Goal: Communication & Community: Answer question/provide support

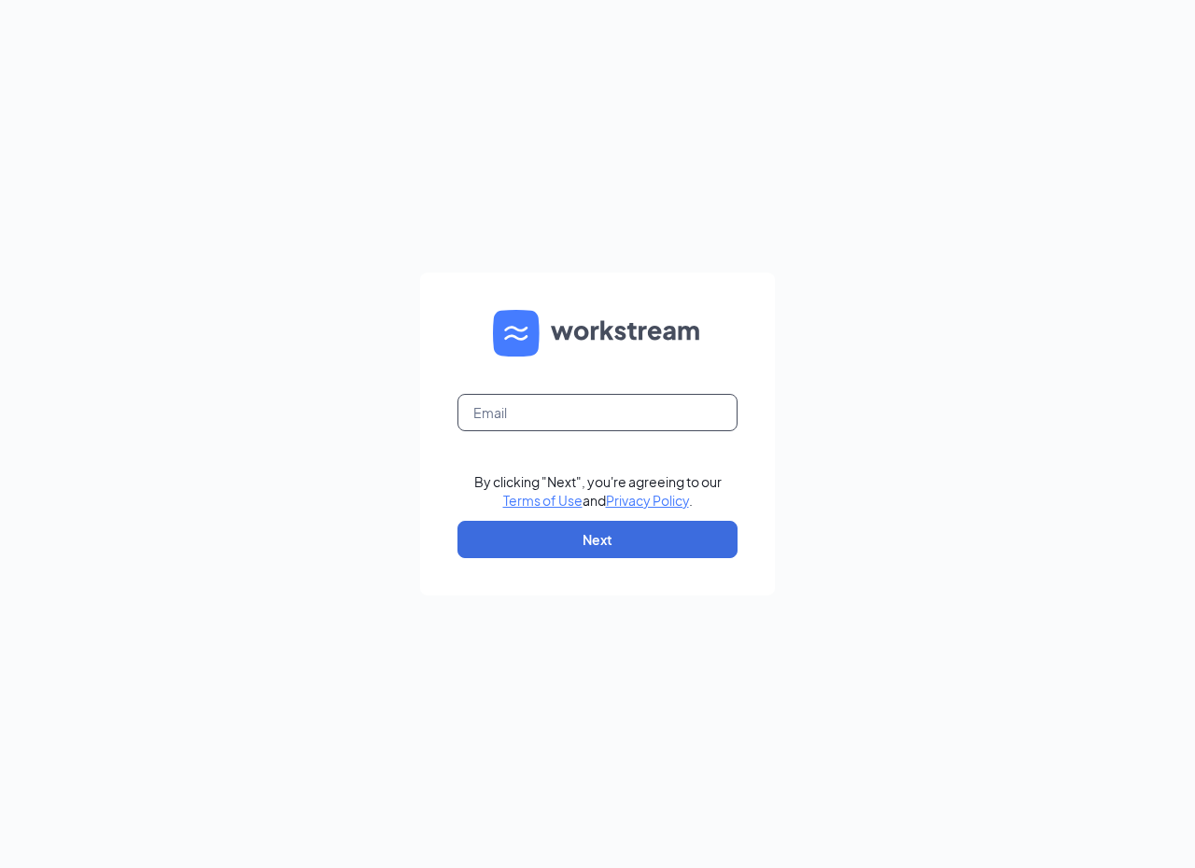
click at [541, 399] on input "text" at bounding box center [597, 412] width 280 height 37
type input "2372@pjslice.com"
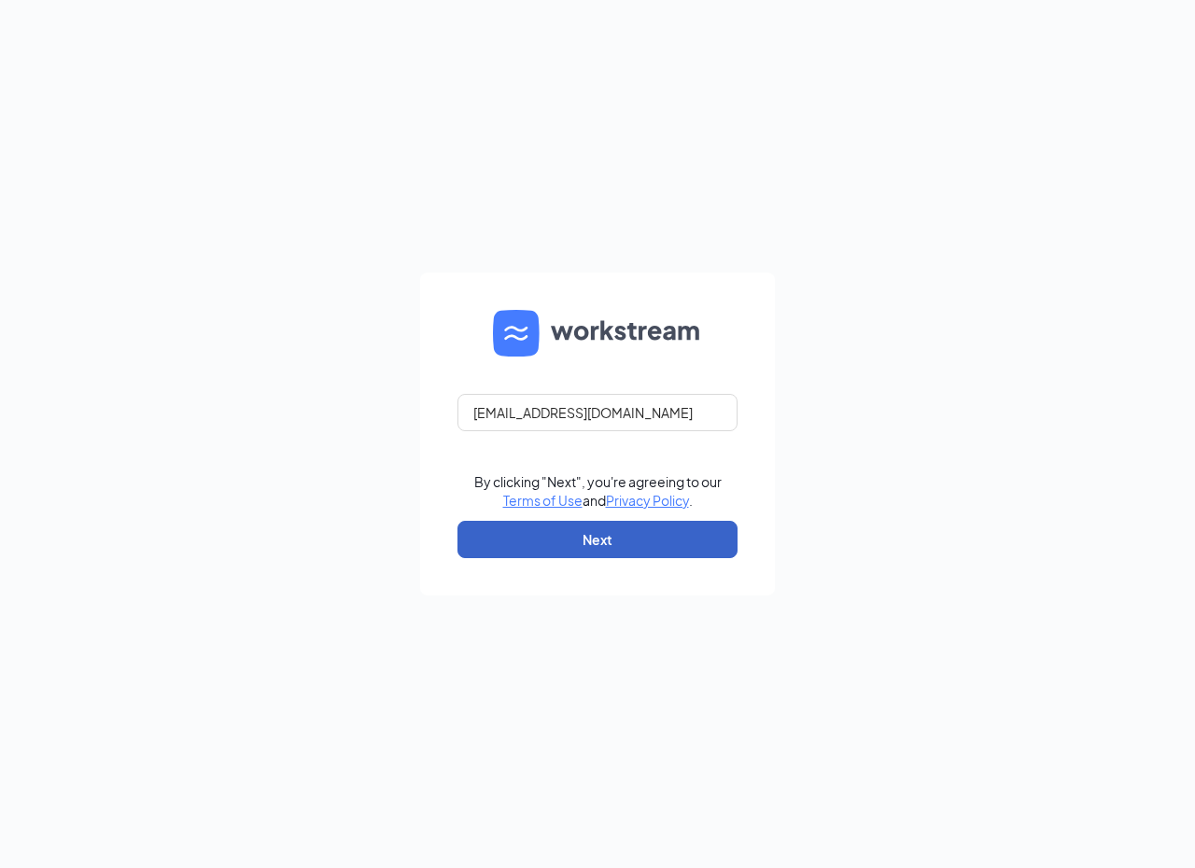
click at [571, 546] on button "Next" at bounding box center [597, 539] width 280 height 37
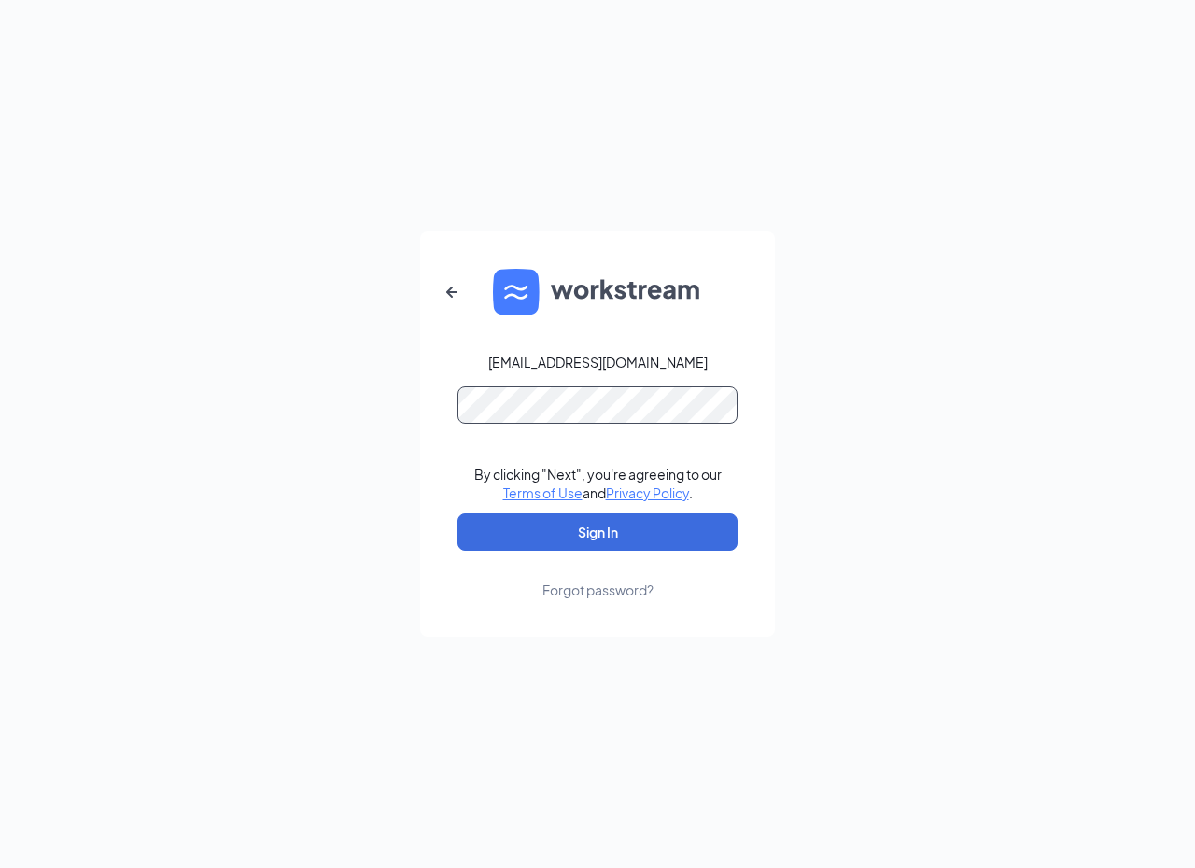
click at [457, 513] on button "Sign In" at bounding box center [597, 531] width 280 height 37
click at [587, 523] on button "Sign In" at bounding box center [597, 531] width 280 height 37
click at [216, 421] on div "2372@pjslice.com Credential mismatches. By clicking "Next", you're agreeing to …" at bounding box center [597, 434] width 1195 height 868
click at [457, 513] on button "Sign In" at bounding box center [597, 531] width 280 height 37
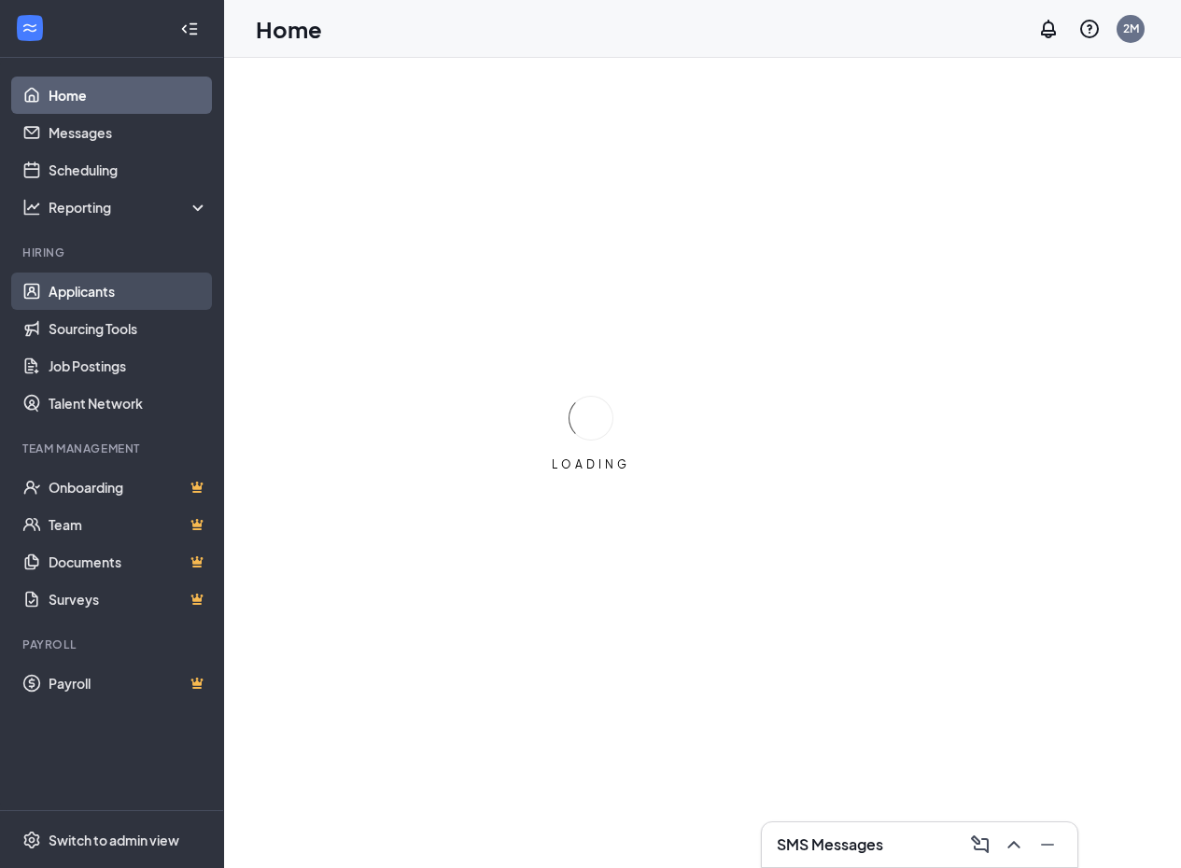
click at [135, 290] on link "Applicants" at bounding box center [129, 291] width 160 height 37
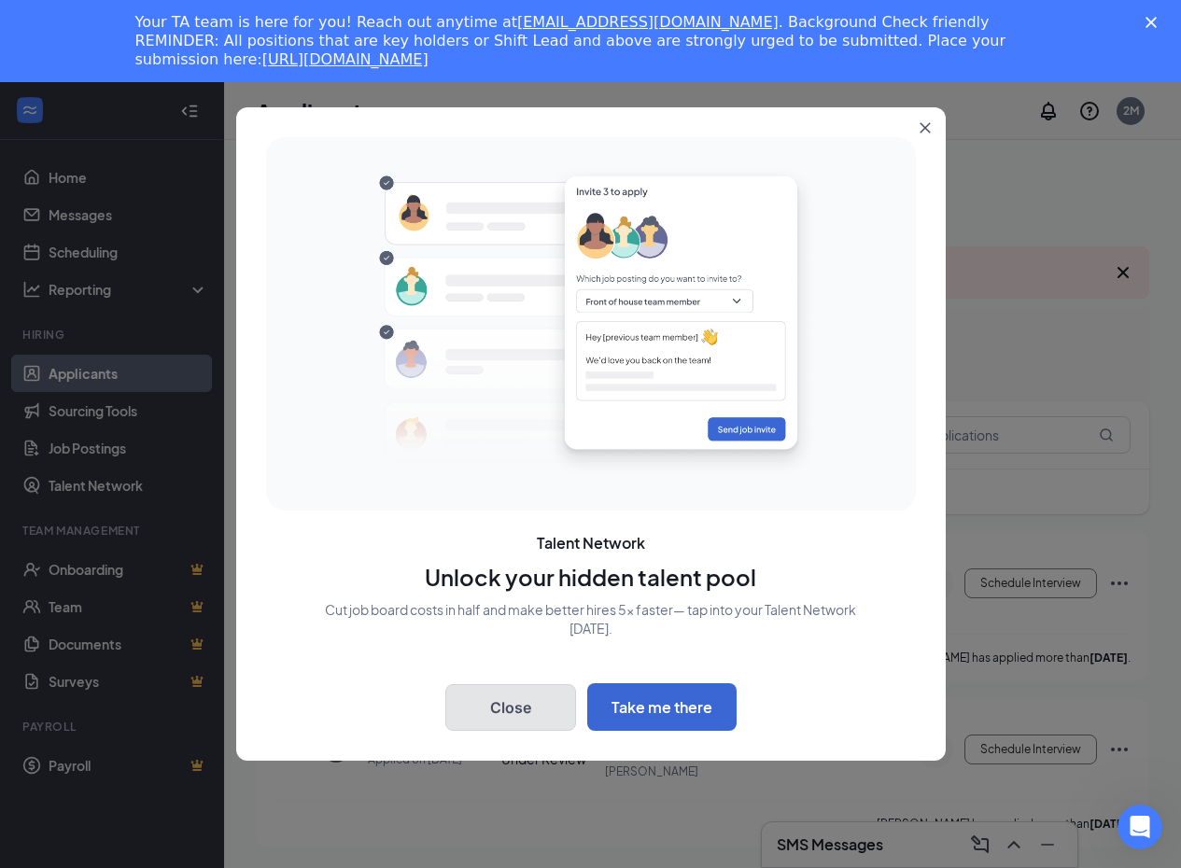
click at [564, 693] on button "Close" at bounding box center [510, 707] width 131 height 47
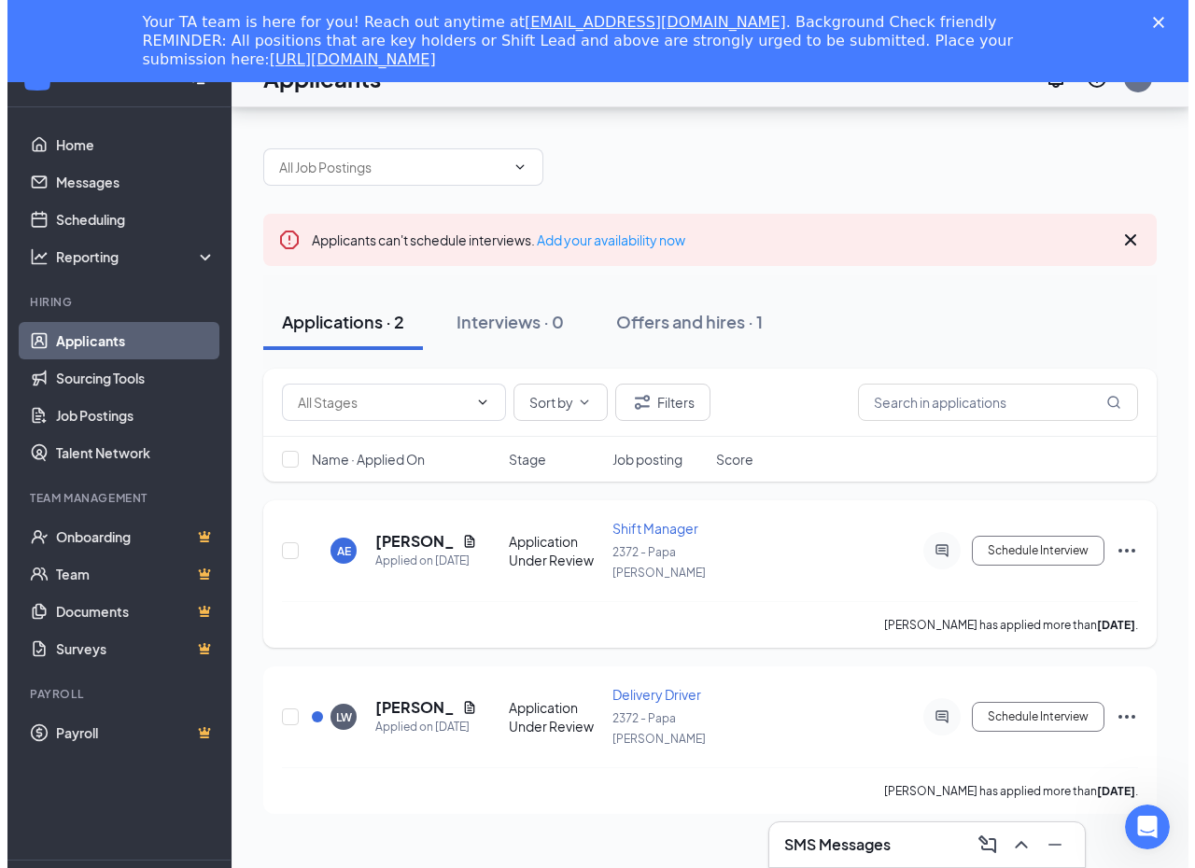
scroll to position [82, 0]
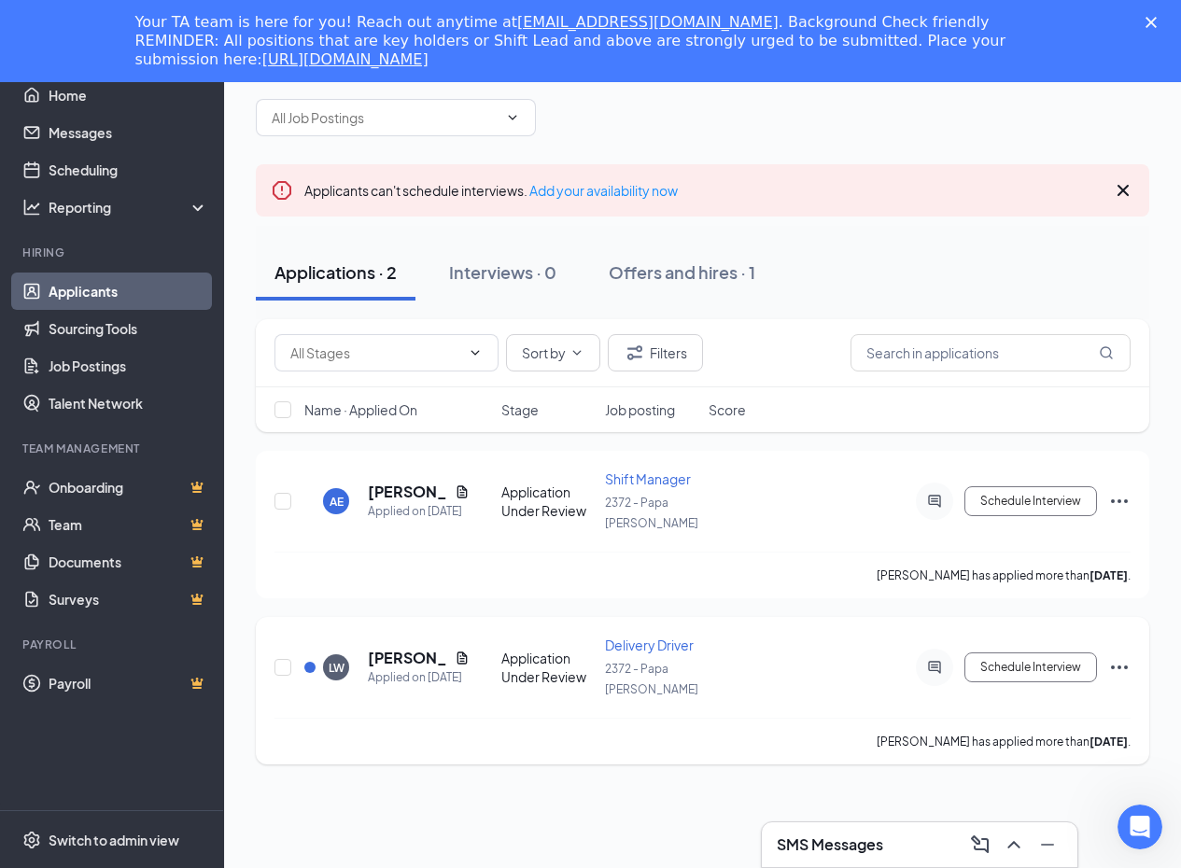
click at [945, 670] on div at bounding box center [934, 667] width 37 height 37
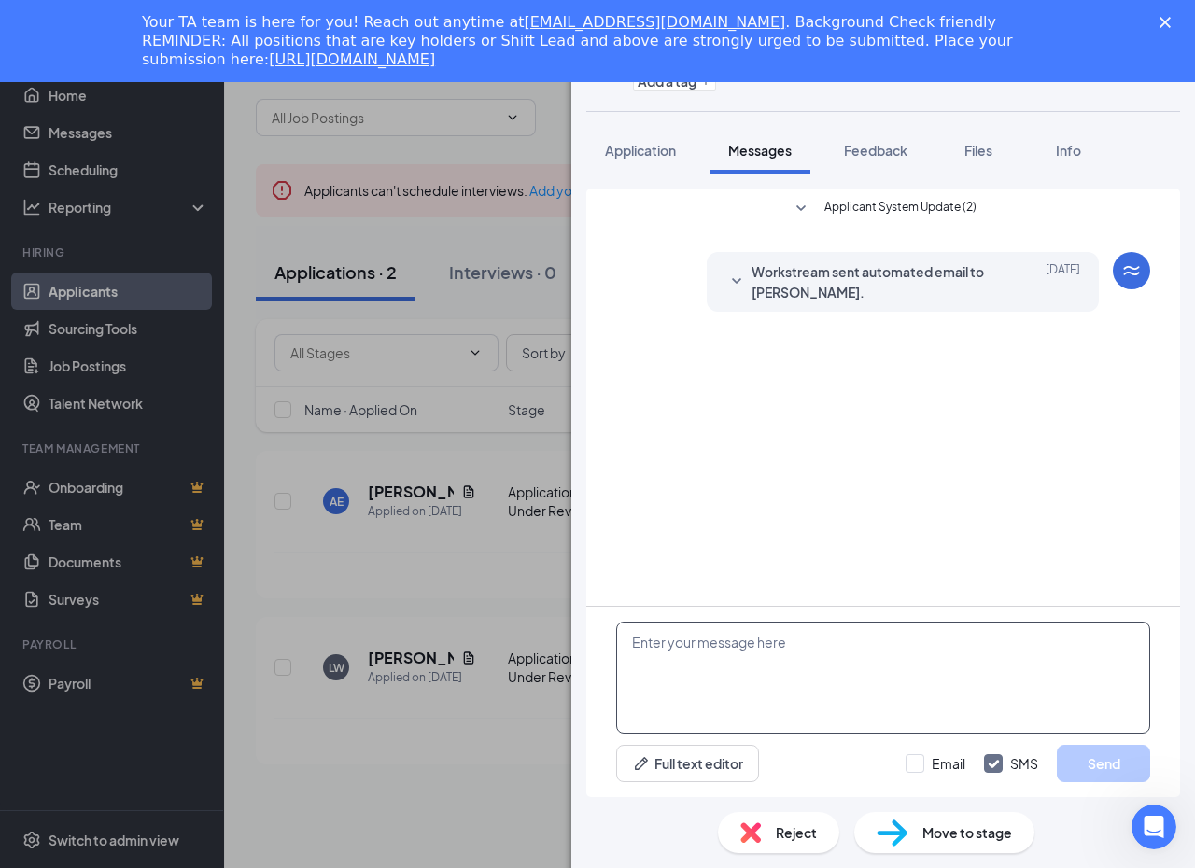
click at [835, 691] on textarea at bounding box center [883, 678] width 534 height 112
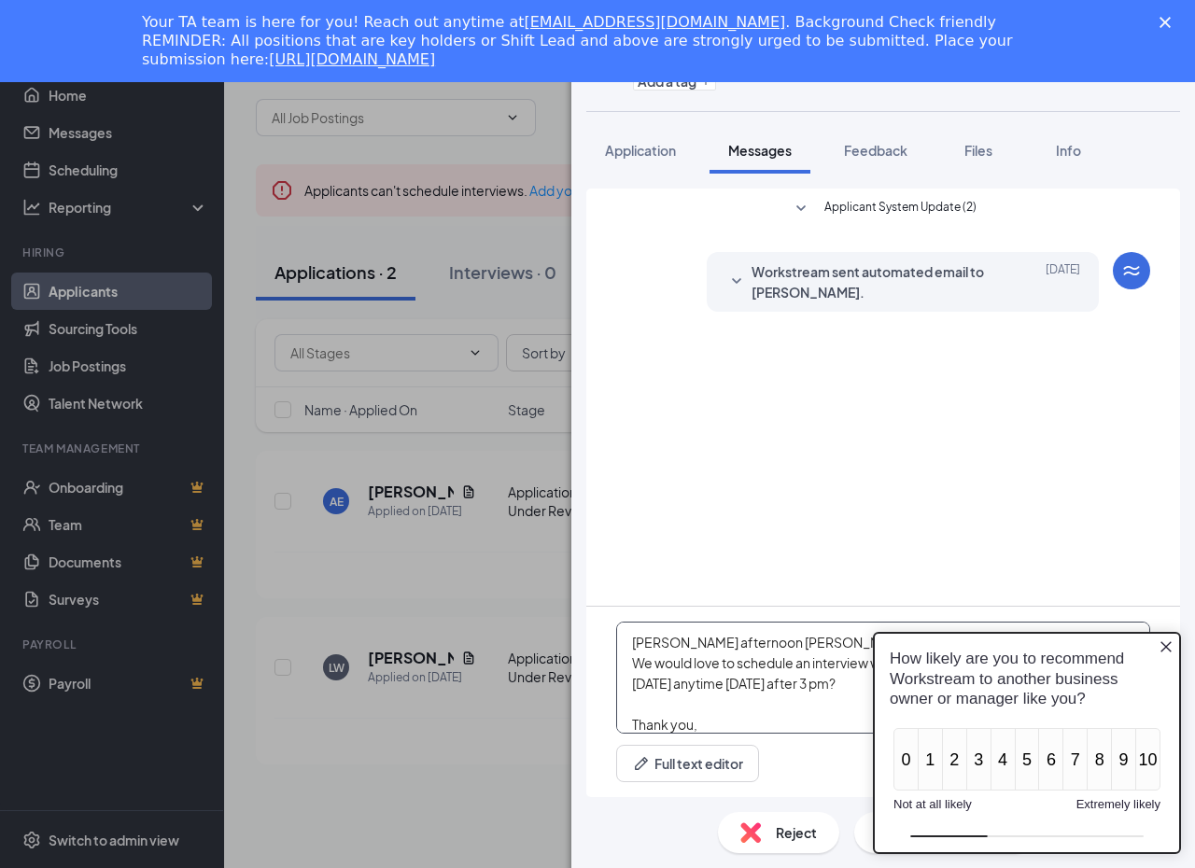
click at [673, 644] on textarea "Goode afternoon Landry! We would love to schedule an interview with you for thi…" at bounding box center [883, 678] width 534 height 112
click at [1164, 640] on icon "Close button" at bounding box center [1165, 646] width 15 height 15
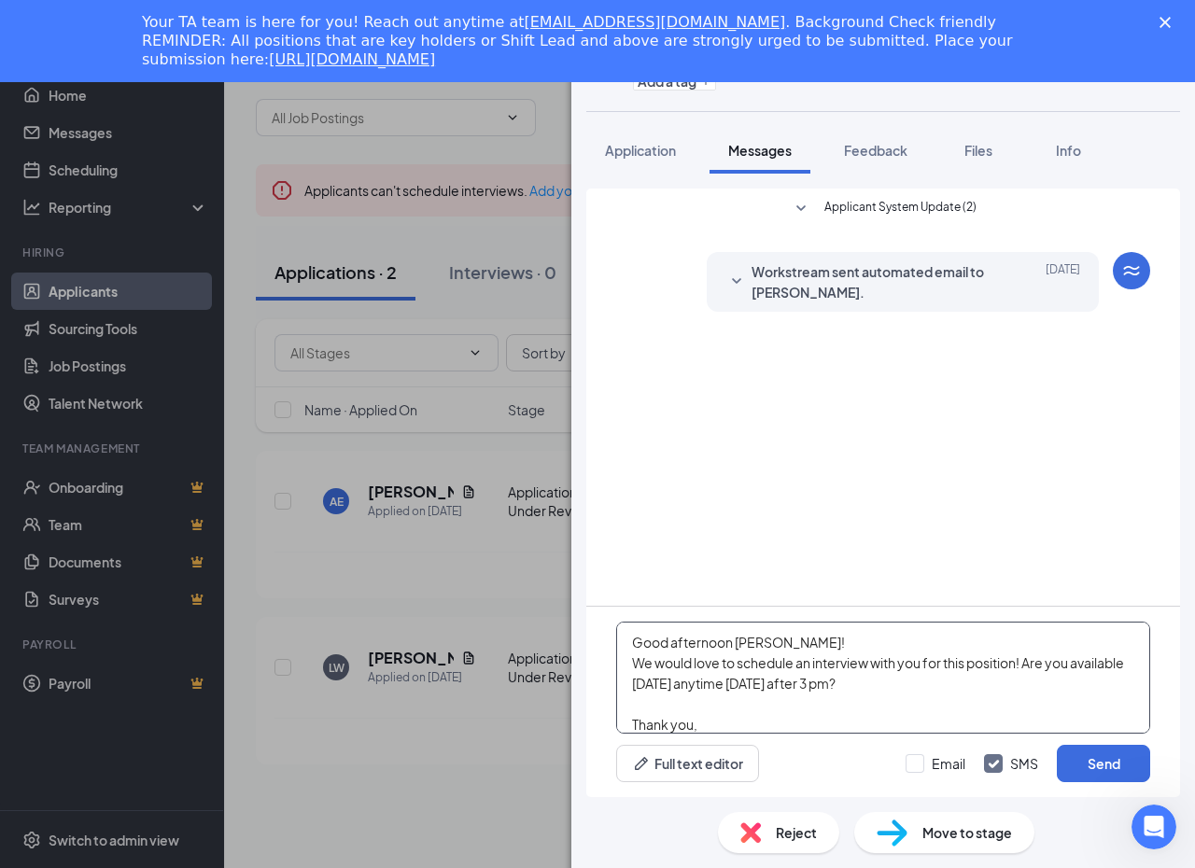
click at [870, 705] on textarea "Good afternoon Landry! We would love to schedule an interview with you for this…" at bounding box center [883, 678] width 534 height 112
click at [861, 709] on textarea "Good afternoon Landry! We would love to schedule an interview with you for this…" at bounding box center [883, 678] width 534 height 112
drag, startPoint x: 795, startPoint y: 707, endPoint x: 532, endPoint y: 382, distance: 418.1
click at [534, 384] on div "LW Landry Watson Delivery Driver at 2372 - Papa John's Add a tag Application Me…" at bounding box center [597, 434] width 1195 height 868
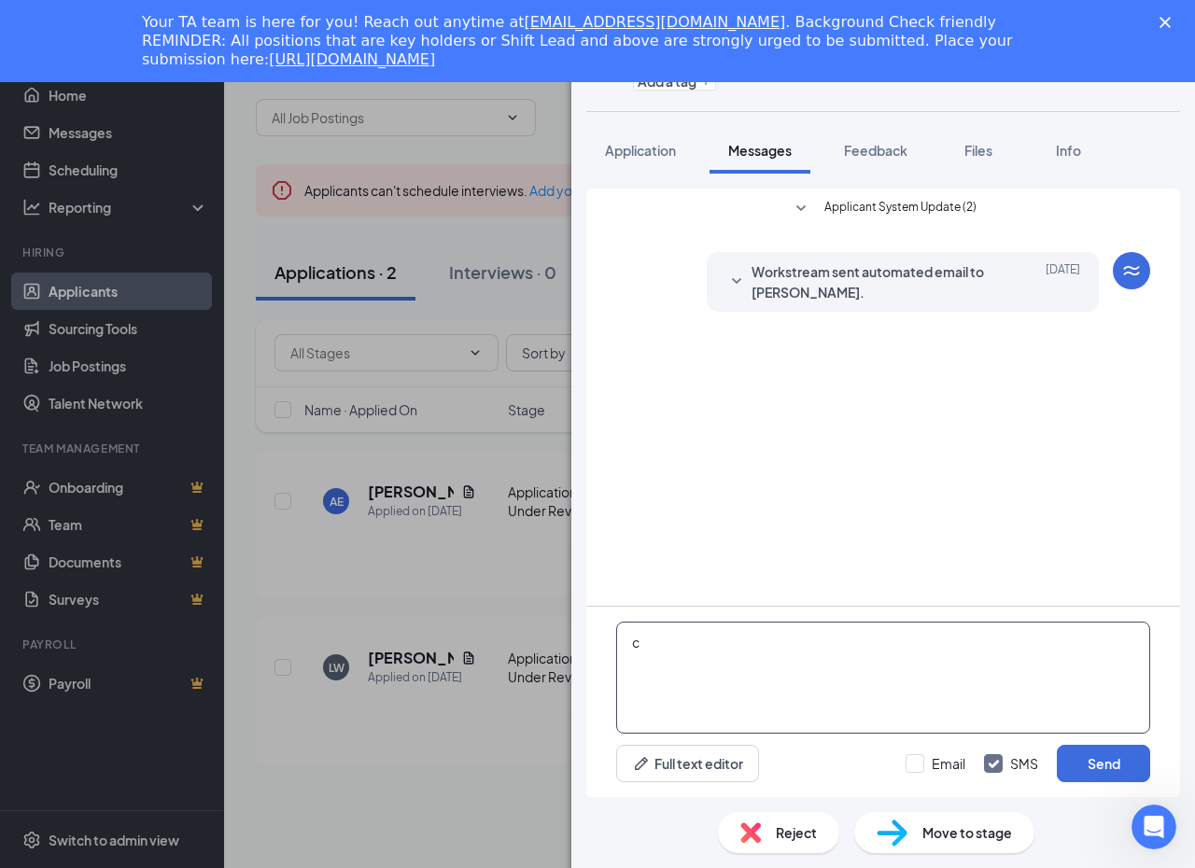
type textarea "cz"
drag, startPoint x: 837, startPoint y: 650, endPoint x: 509, endPoint y: 633, distance: 329.0
click at [529, 638] on div "LW Landry Watson Delivery Driver at 2372 - Papa John's Add a tag Application Me…" at bounding box center [597, 434] width 1195 height 868
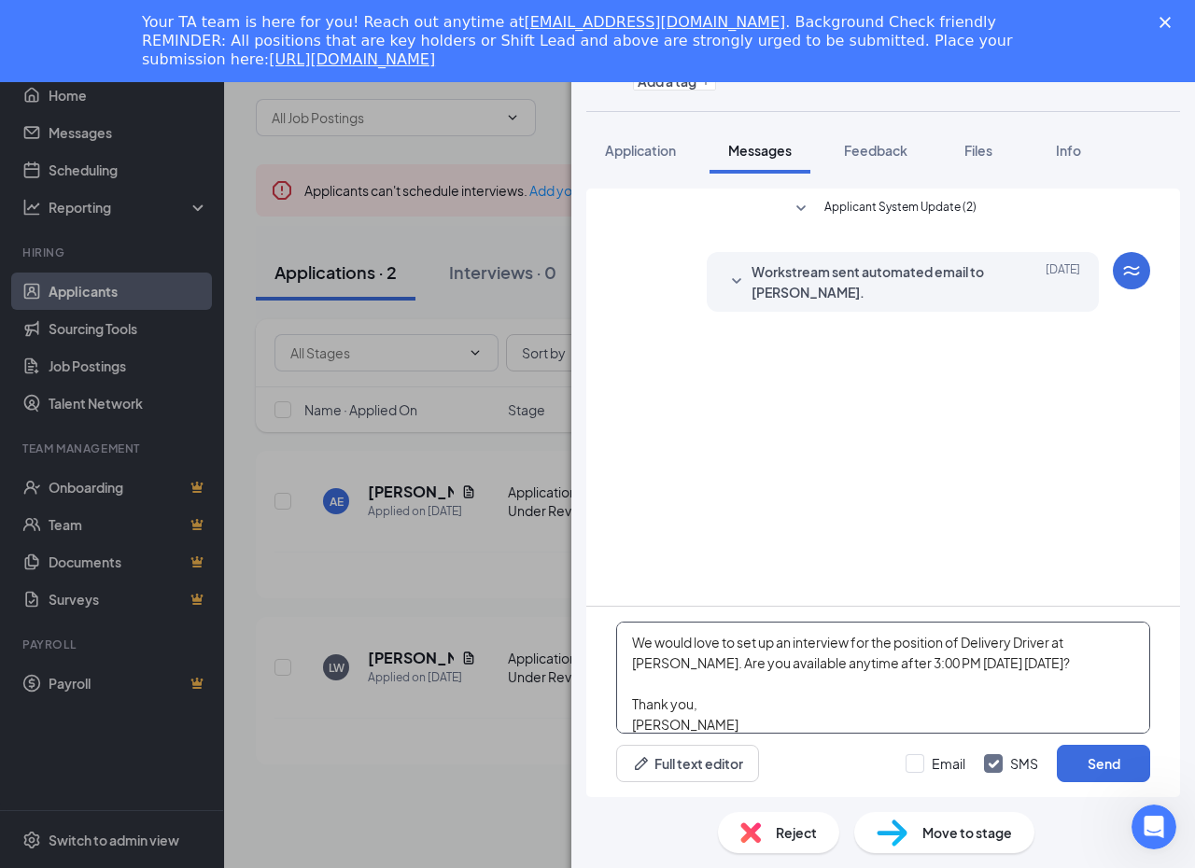
scroll to position [62, 0]
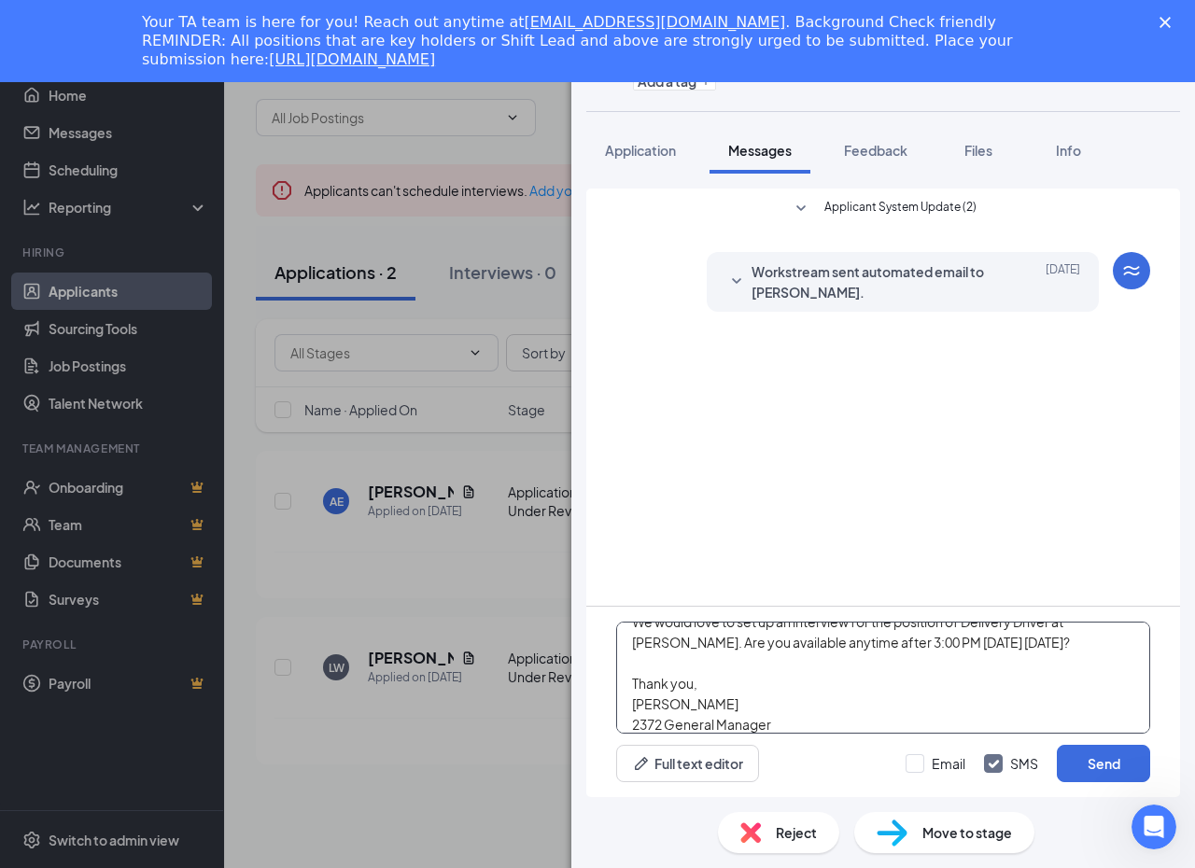
drag, startPoint x: 755, startPoint y: 717, endPoint x: 735, endPoint y: 694, distance: 30.4
click at [735, 694] on textarea "Good afternoon Landry! We would love to set up an interview for the position of…" at bounding box center [883, 678] width 534 height 112
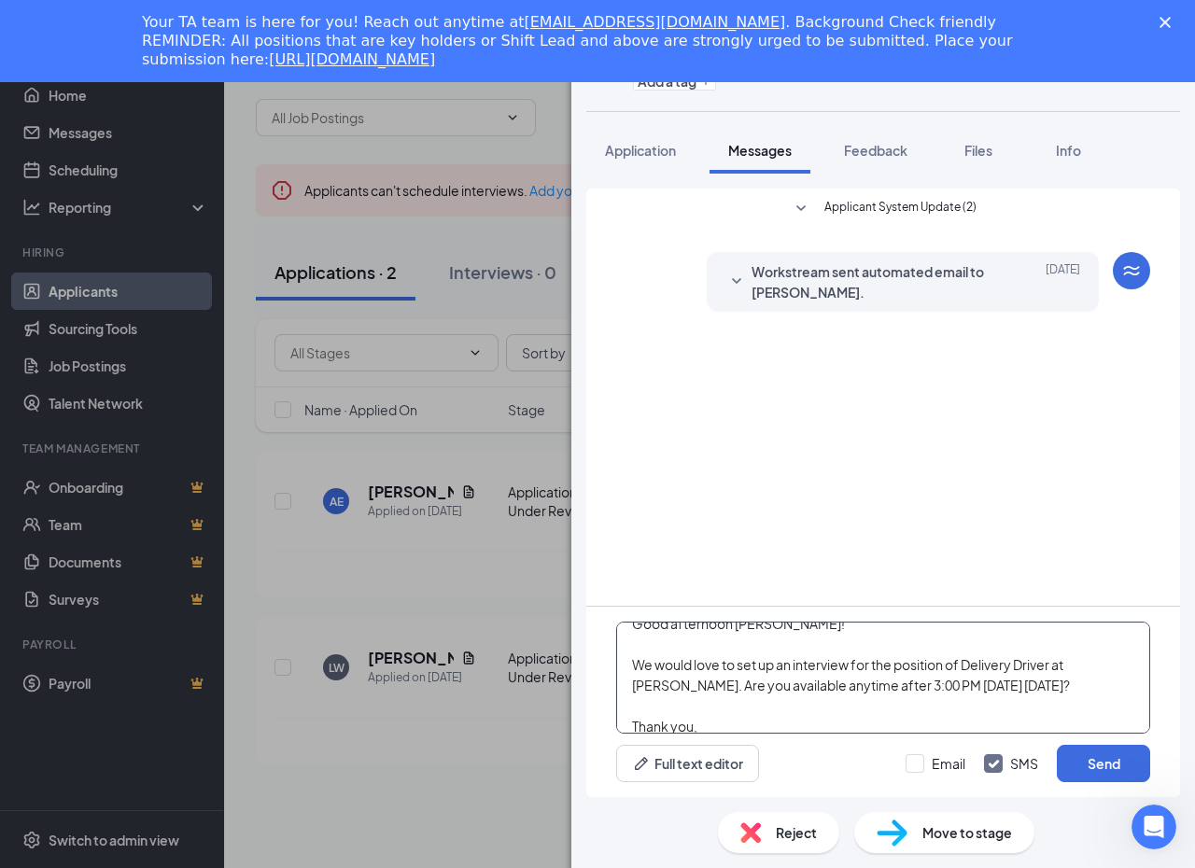
scroll to position [0, 0]
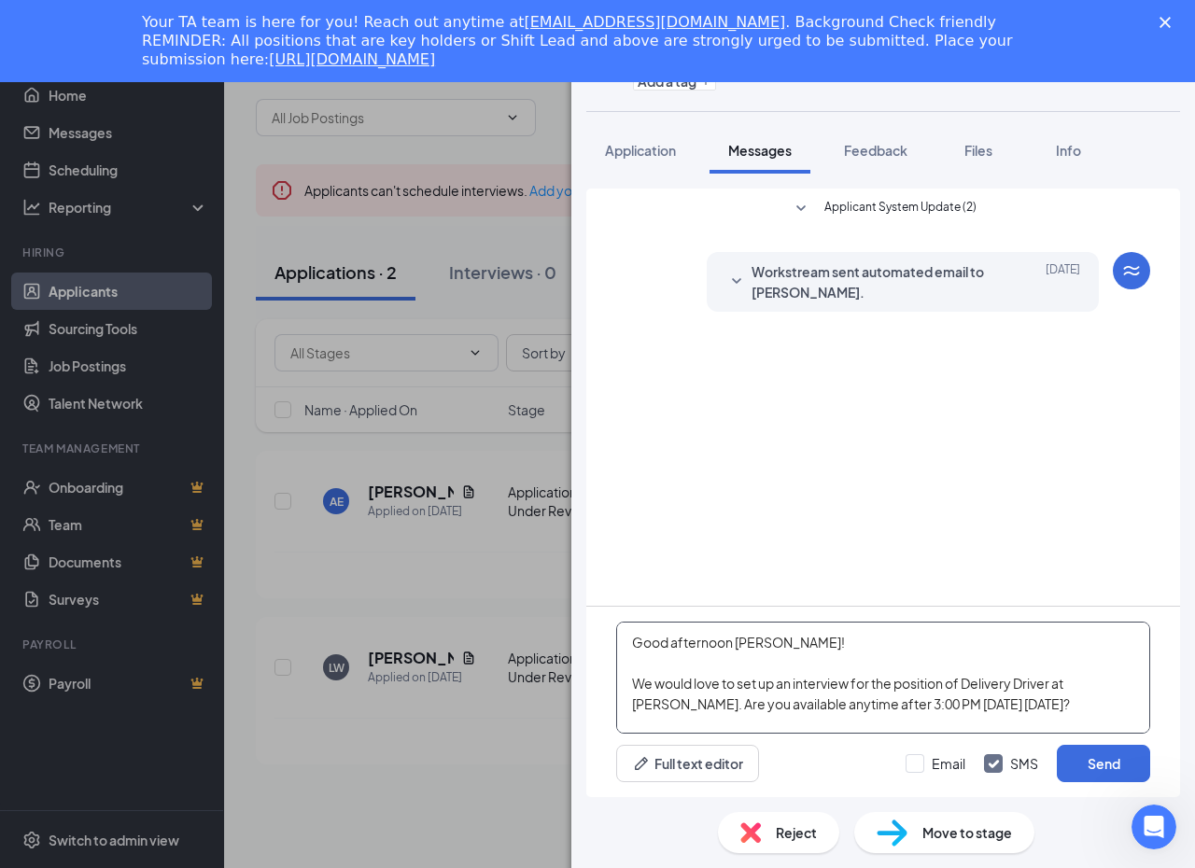
drag, startPoint x: 767, startPoint y: 730, endPoint x: 559, endPoint y: 497, distance: 312.7
click at [559, 497] on div "LW Landry Watson Delivery Driver at 2372 - Papa John's Add a tag Application Me…" at bounding box center [597, 434] width 1195 height 868
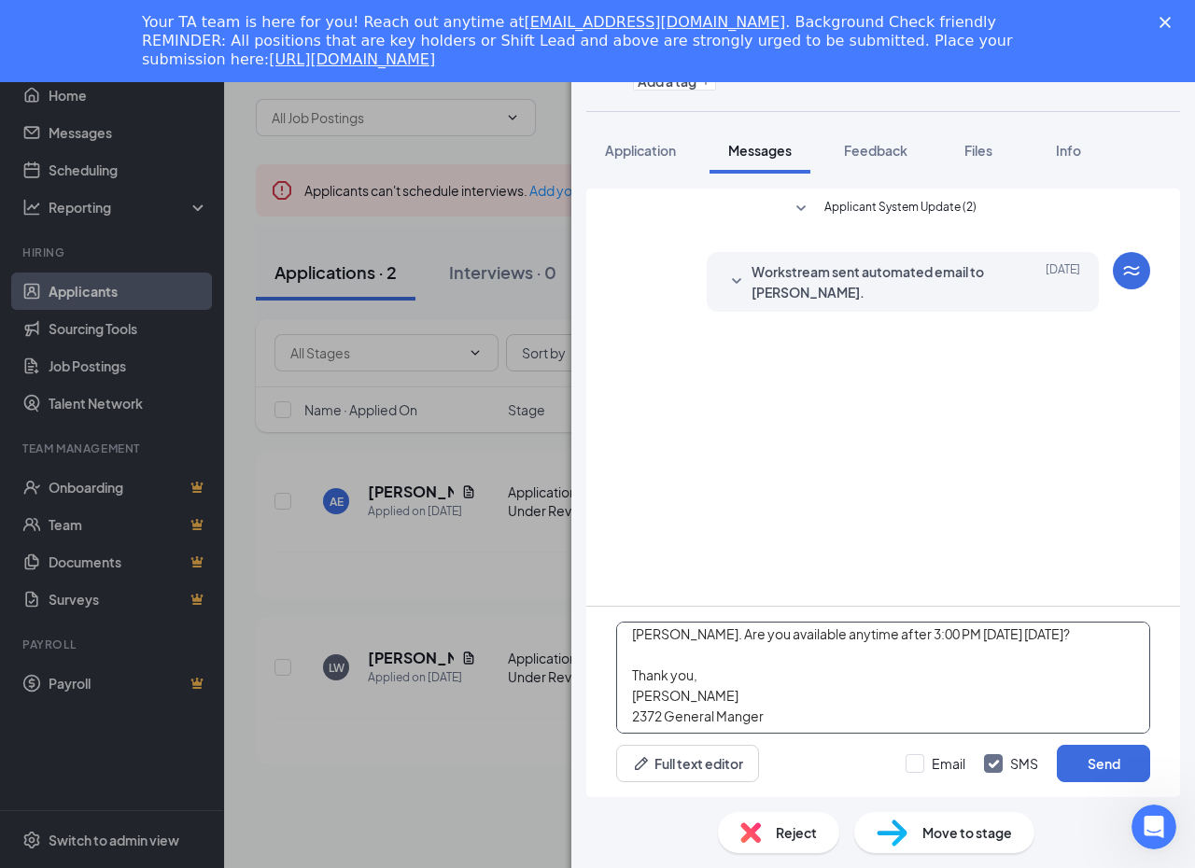
scroll to position [73, 0]
type textarea "Good afternoon [PERSON_NAME]! We would love to set up an interview for the posi…"
click at [1086, 769] on button "Send" at bounding box center [1103, 763] width 93 height 37
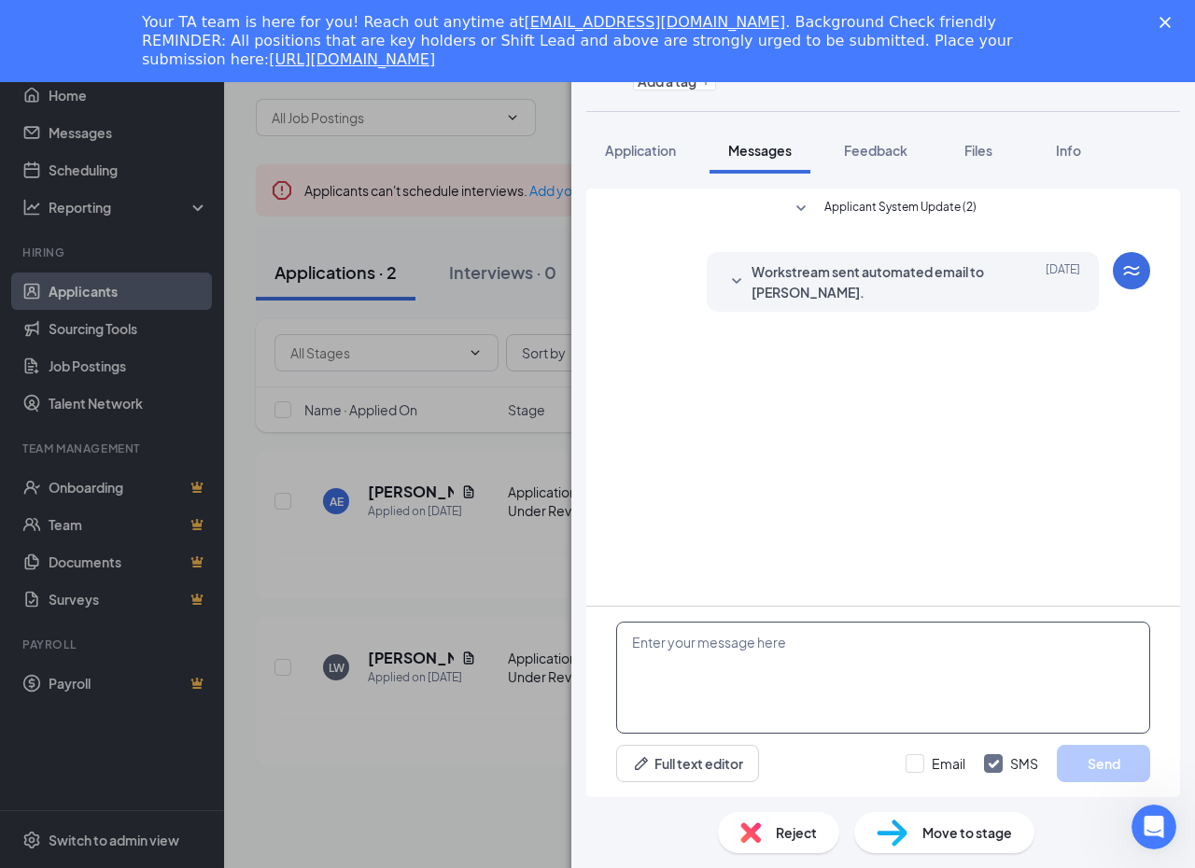
scroll to position [8, 0]
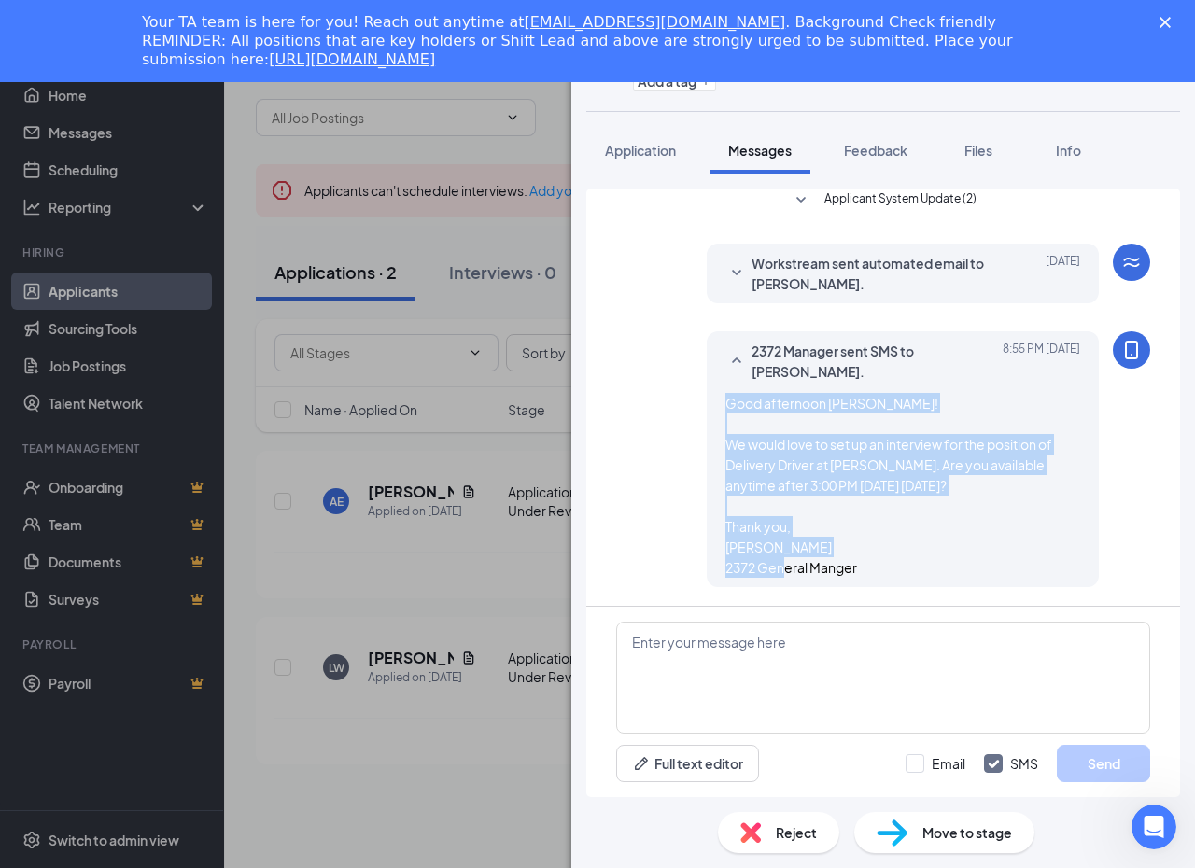
drag, startPoint x: 861, startPoint y: 572, endPoint x: 712, endPoint y: 397, distance: 230.4
click at [725, 397] on div "Good afternoon [PERSON_NAME]! We would love to set up an interview for the posi…" at bounding box center [902, 485] width 355 height 185
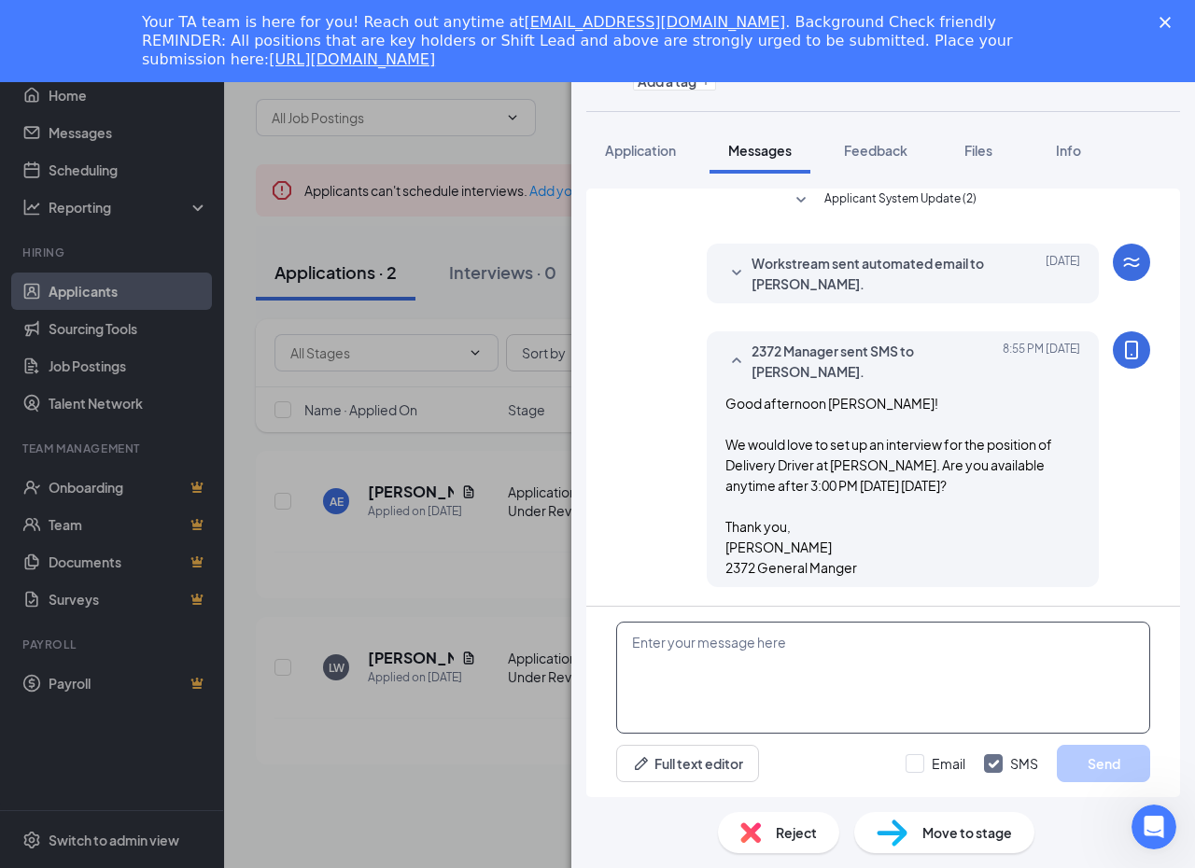
click at [749, 680] on textarea at bounding box center [883, 678] width 534 height 112
type textarea "v"
click at [466, 609] on div "LW Landry Watson Delivery Driver at 2372 - Papa John's Add a tag Application Me…" at bounding box center [597, 434] width 1195 height 868
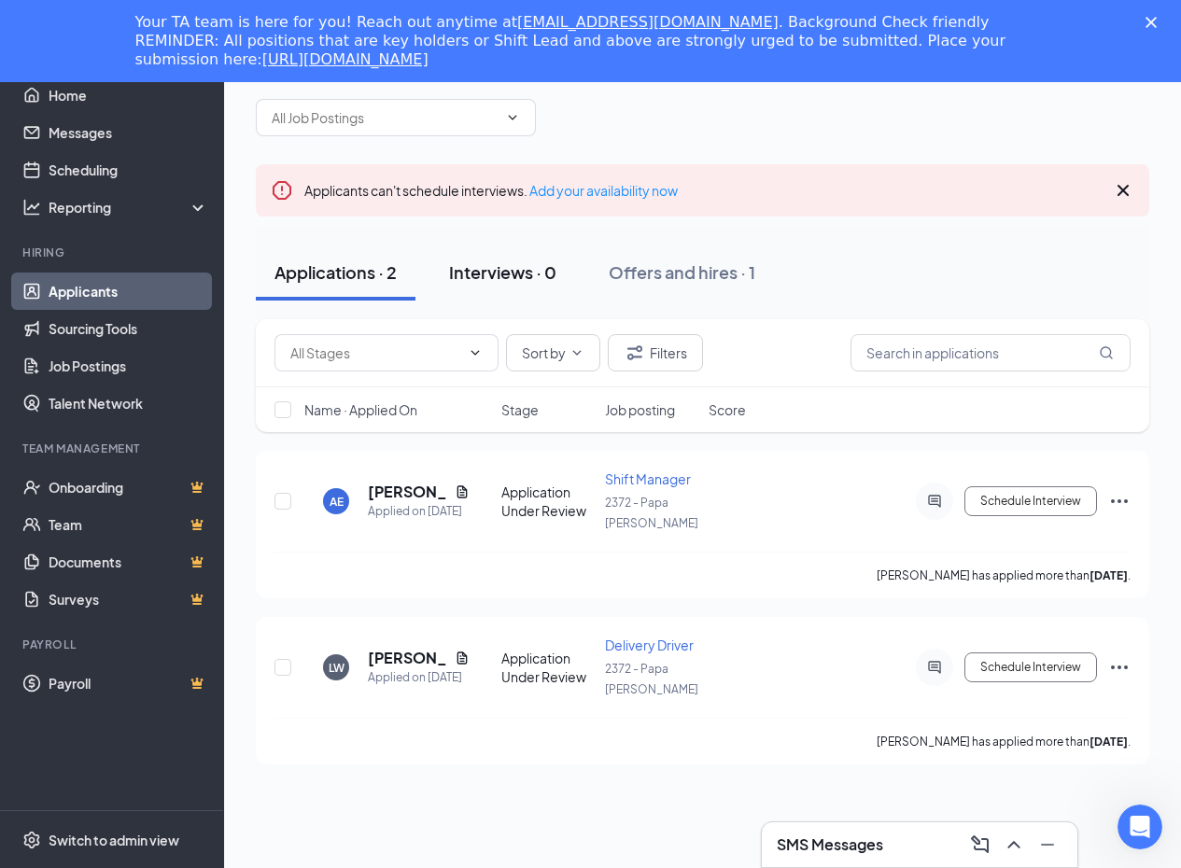
click at [502, 286] on button "Interviews · 0" at bounding box center [502, 273] width 145 height 56
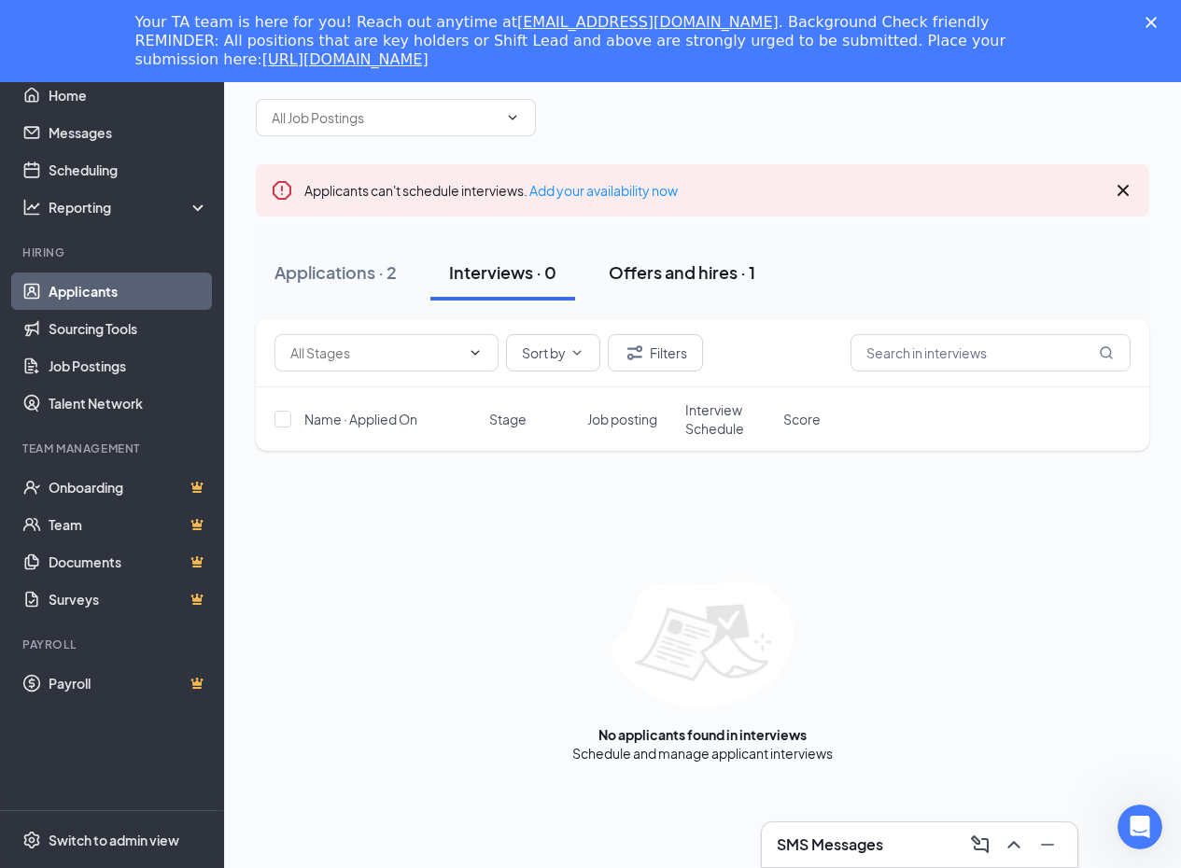
click at [671, 286] on button "Offers and hires · 1" at bounding box center [682, 273] width 184 height 56
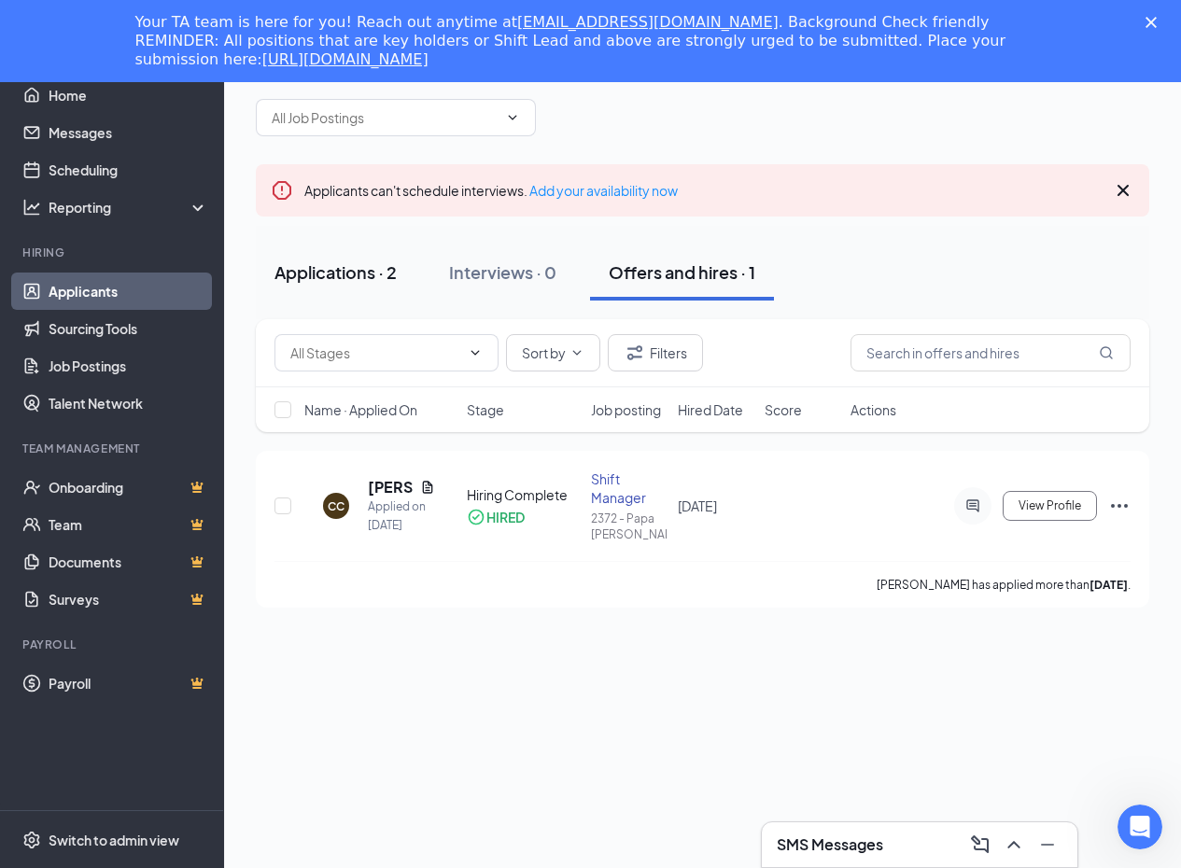
click at [319, 278] on div "Applications · 2" at bounding box center [335, 271] width 122 height 23
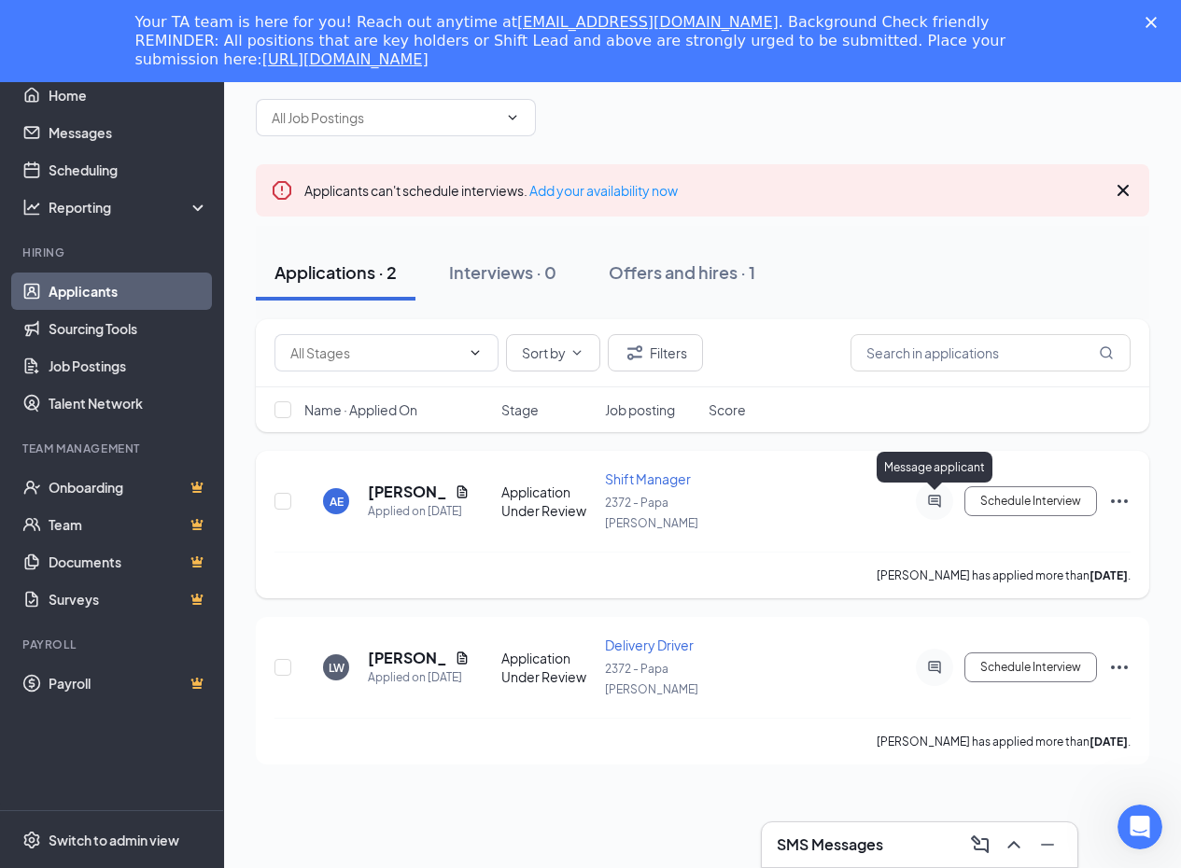
click at [943, 500] on icon "ActiveChat" at bounding box center [934, 501] width 22 height 15
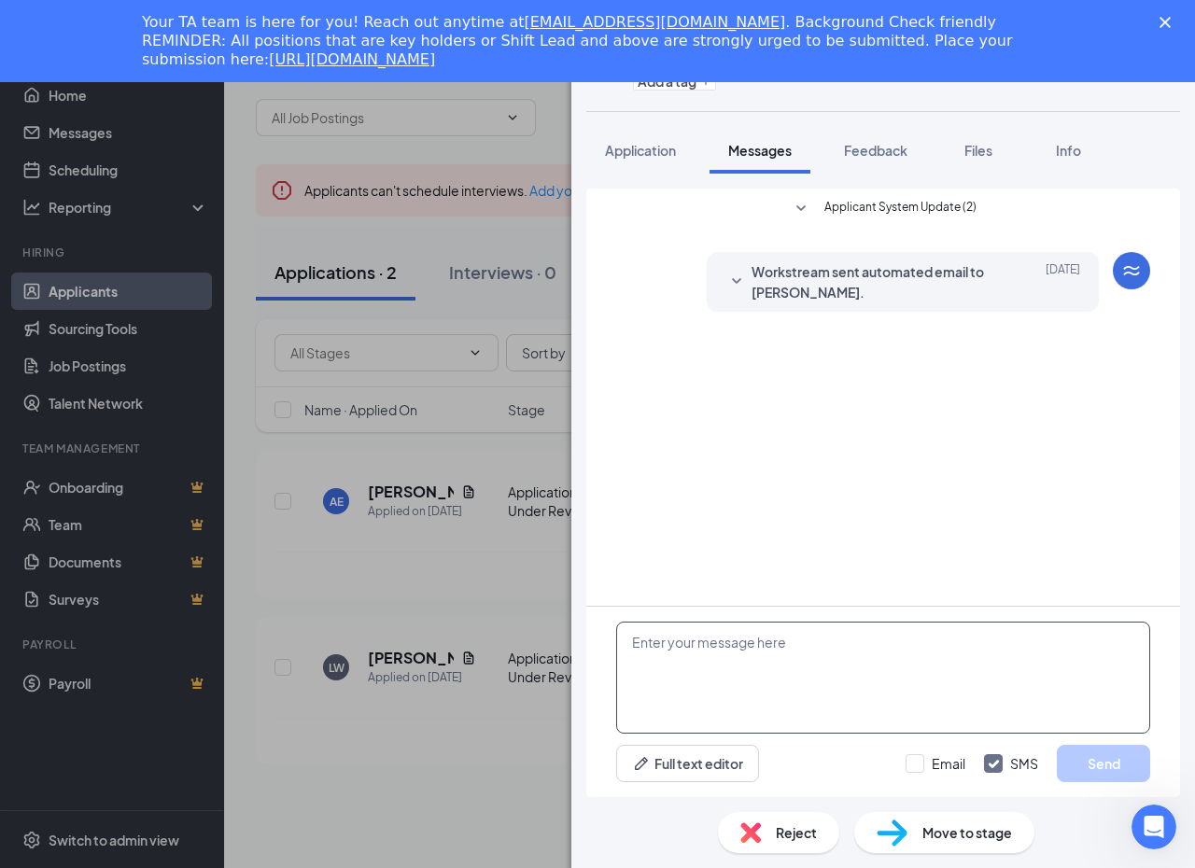
click at [733, 626] on textarea at bounding box center [883, 678] width 534 height 112
type textarea "Good afternoon Asiah Esensen, We would love to set up an interview with"
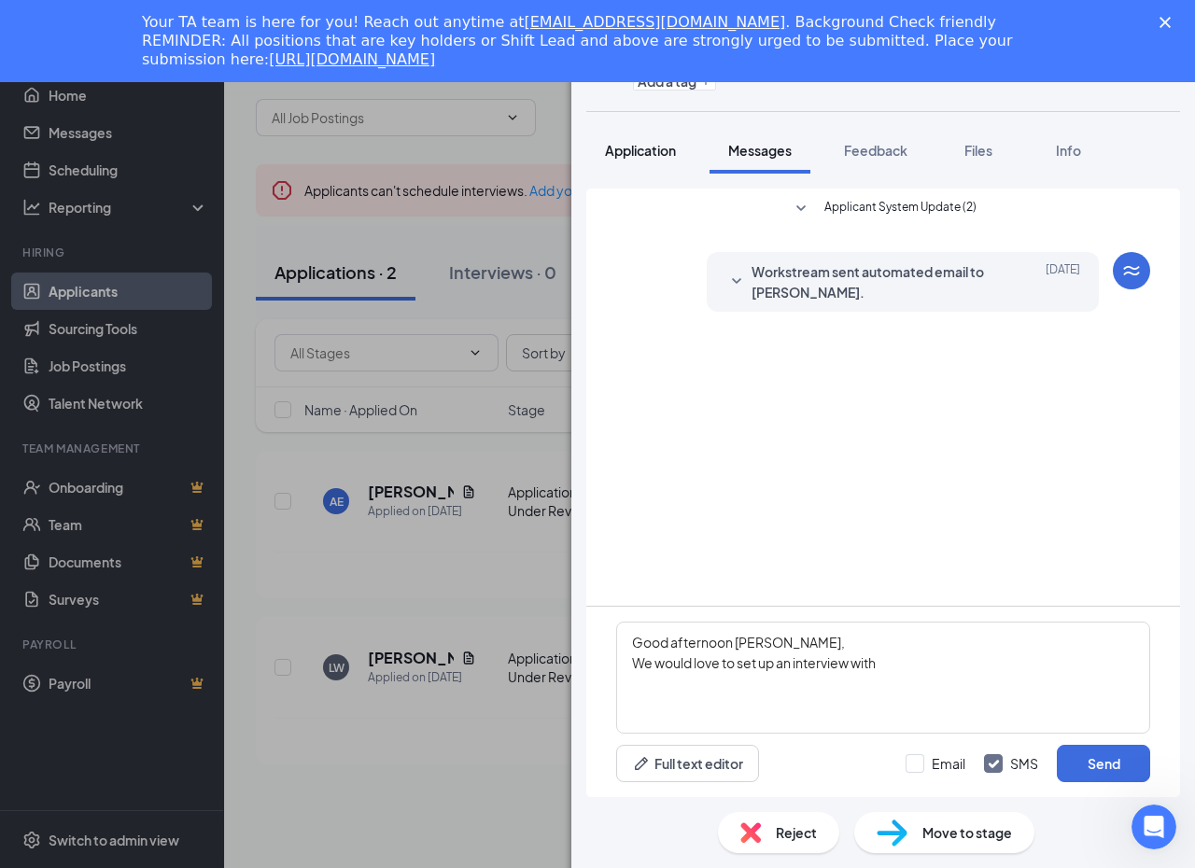
click at [622, 139] on button "Application" at bounding box center [640, 150] width 108 height 47
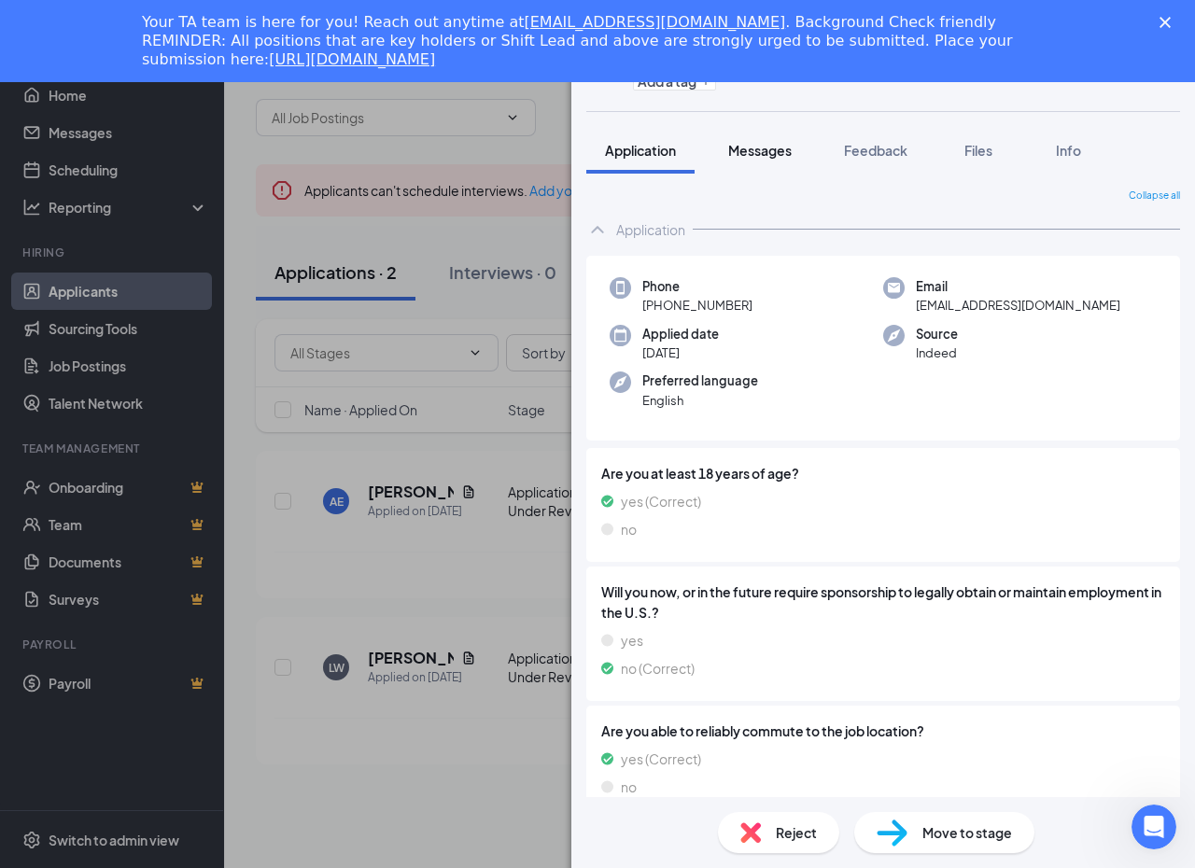
click at [749, 163] on button "Messages" at bounding box center [759, 150] width 101 height 47
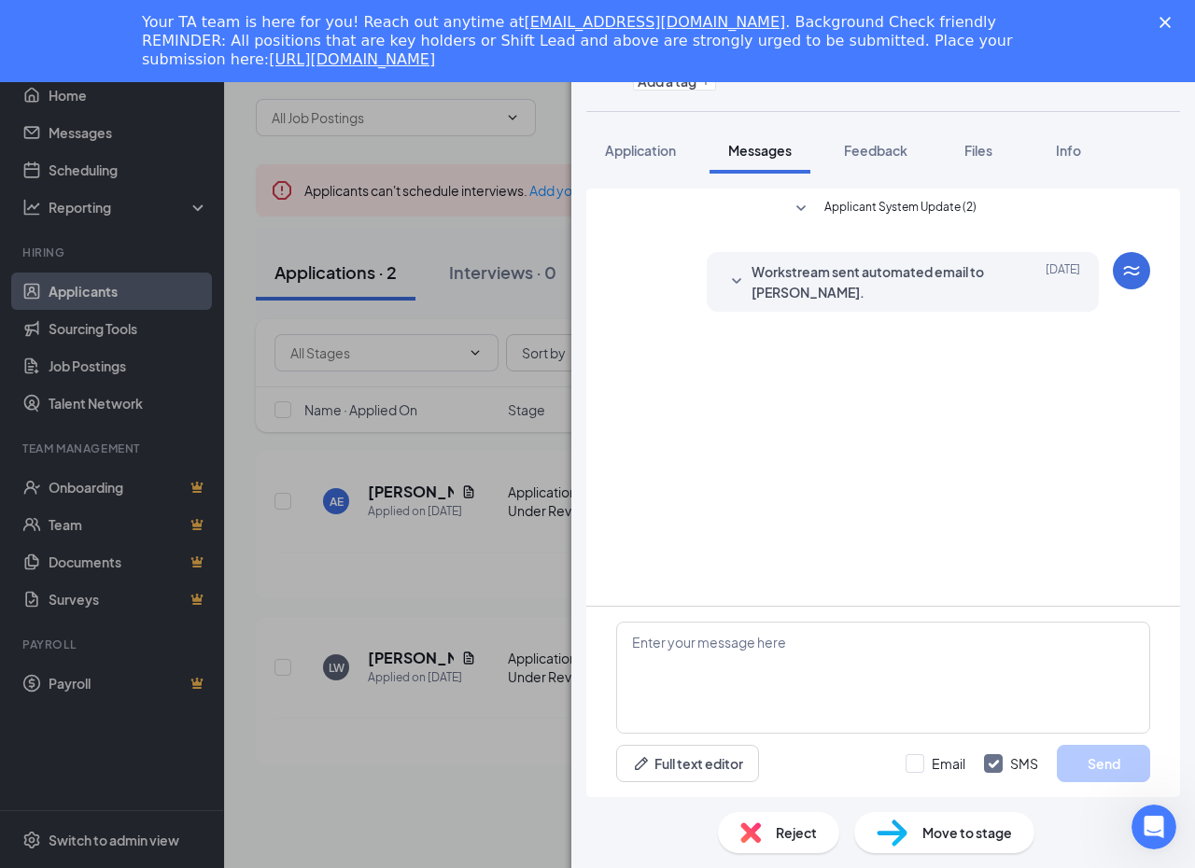
click at [1165, 29] on div "Your TA team is here for you! Reach out anytime at recruiting@sunholdings.net .…" at bounding box center [597, 40] width 1195 height 67
click at [1173, 20] on div "Close" at bounding box center [1168, 22] width 19 height 11
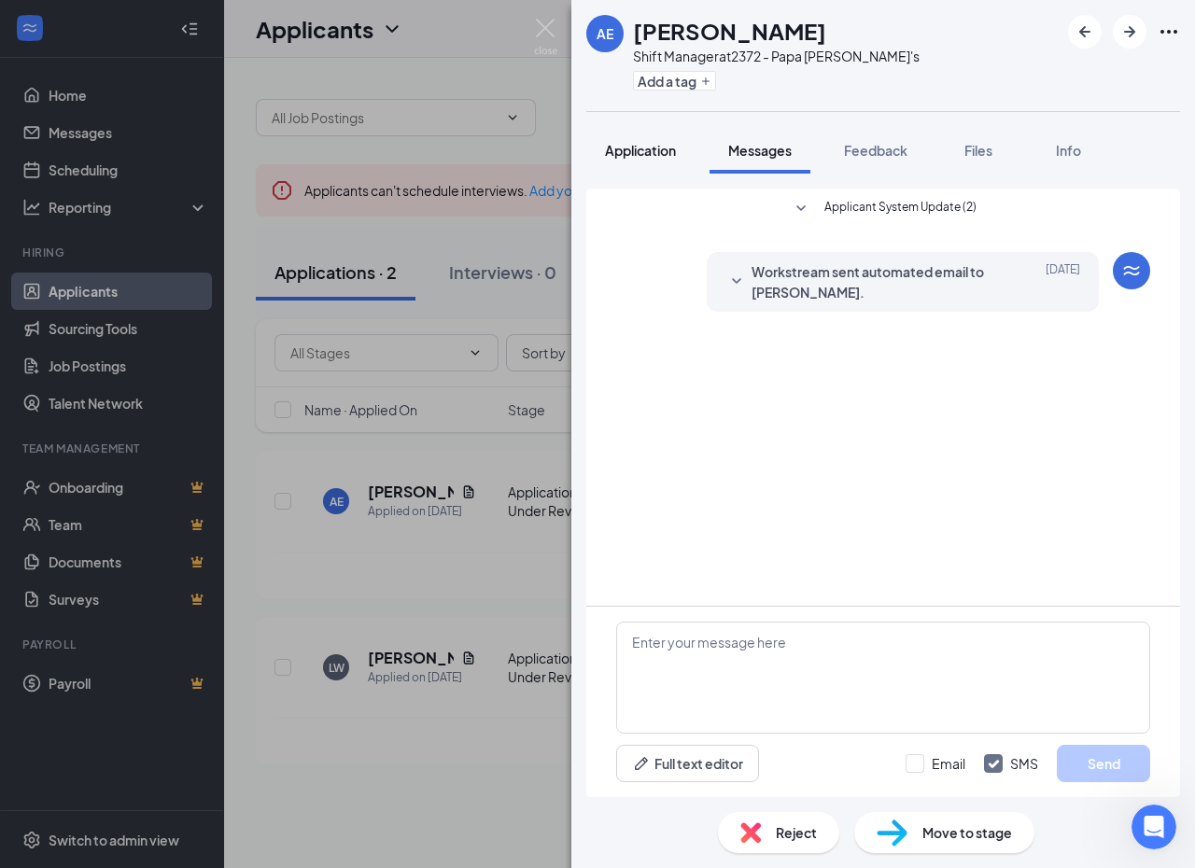
click at [654, 157] on span "Application" at bounding box center [640, 150] width 71 height 17
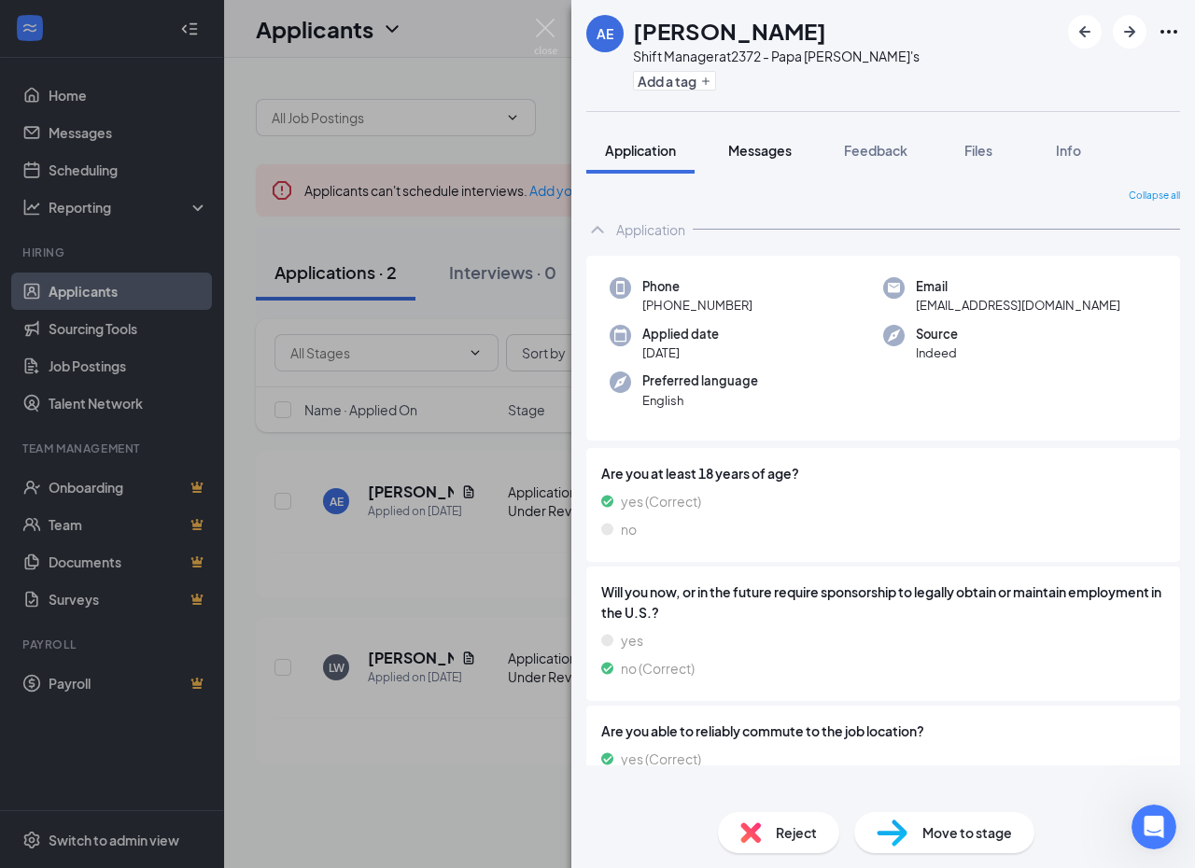
click at [767, 157] on span "Messages" at bounding box center [759, 150] width 63 height 17
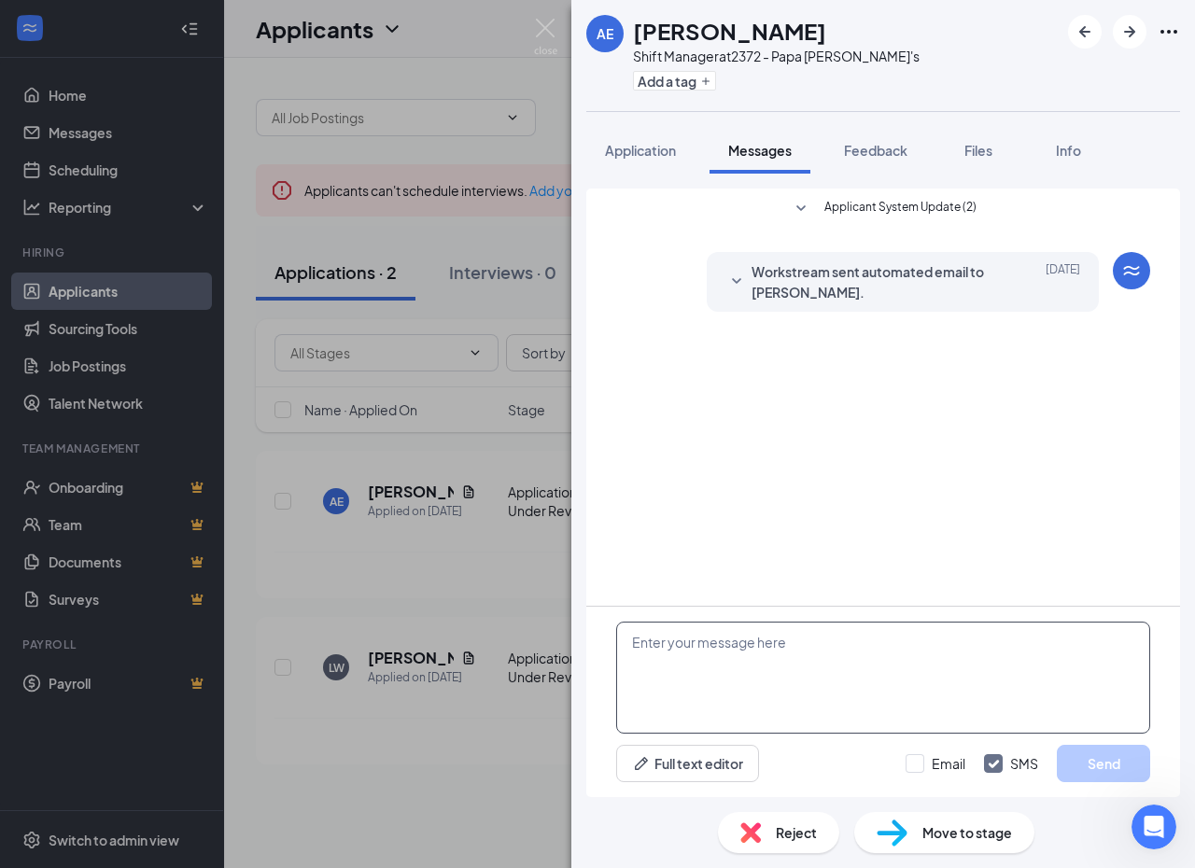
click at [729, 673] on textarea at bounding box center [883, 678] width 534 height 112
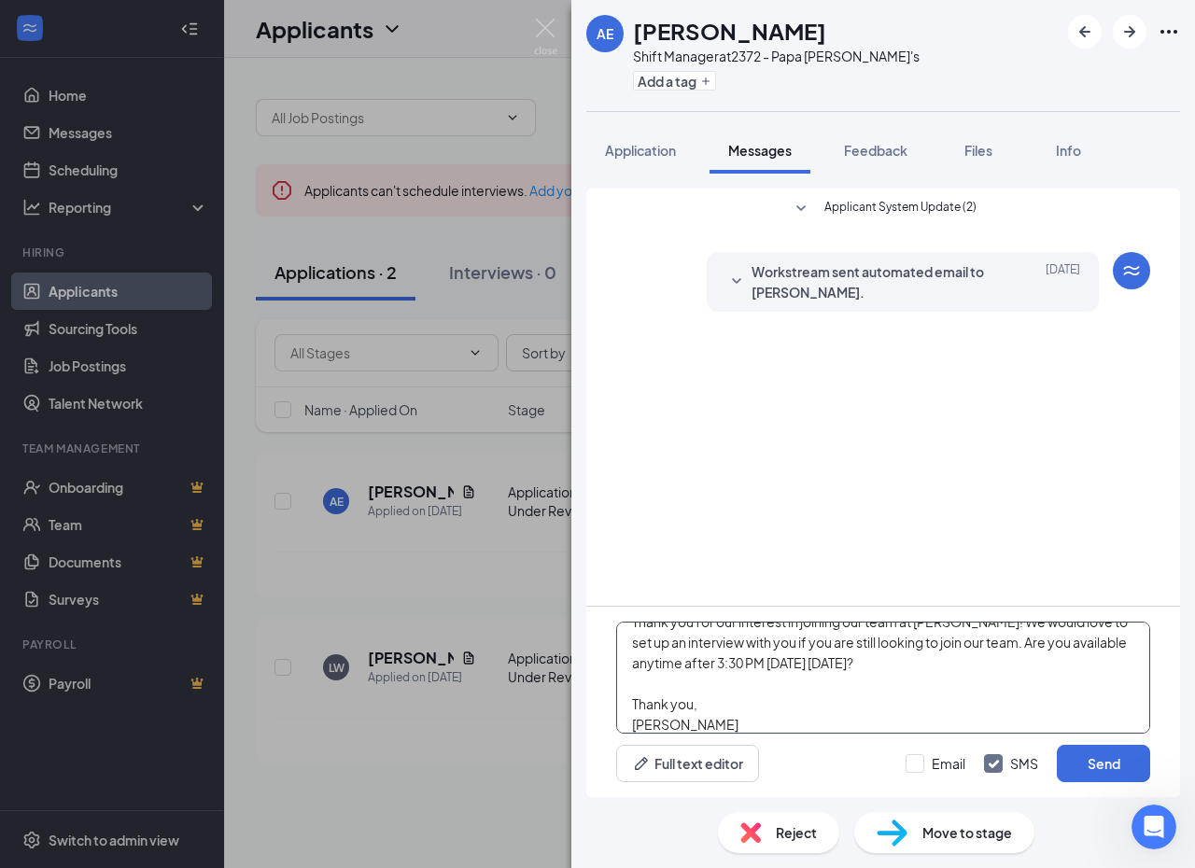
scroll to position [62, 0]
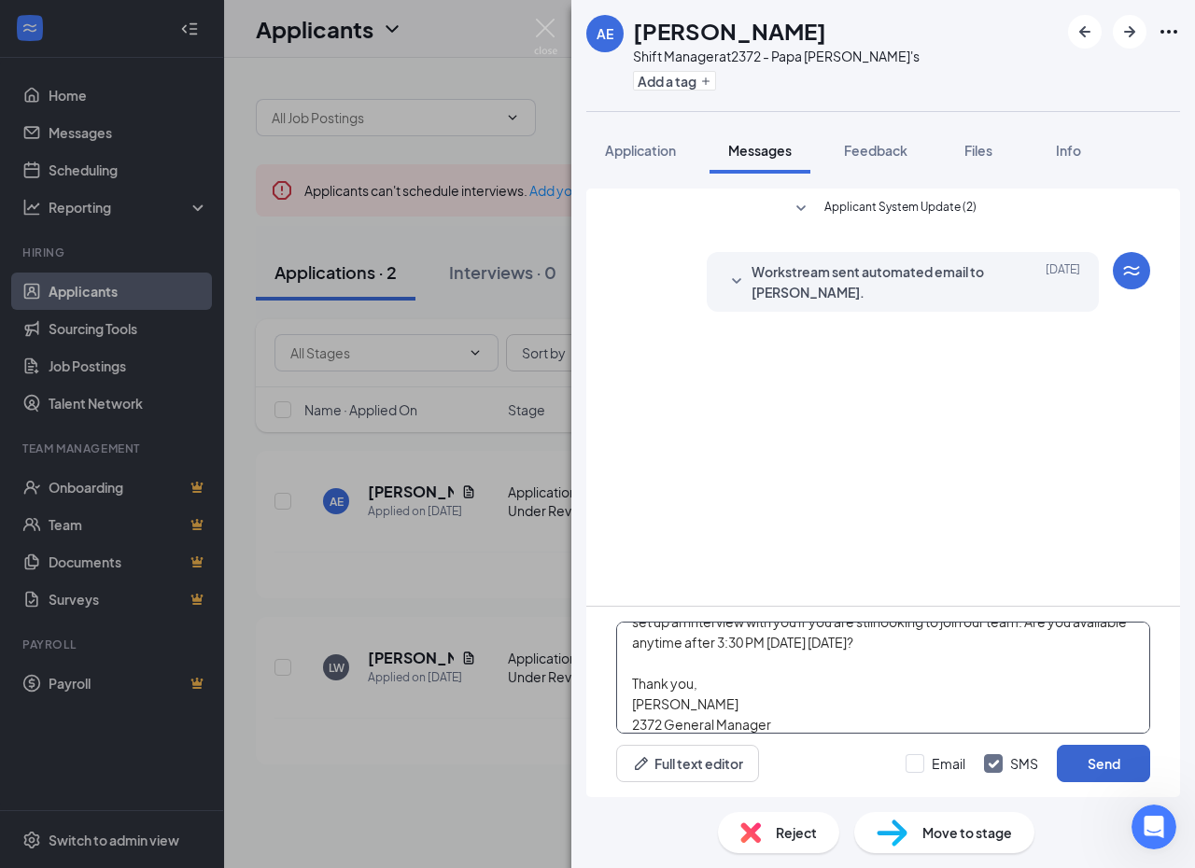
type textarea "Good Afternoon [PERSON_NAME], Thank you for our interest in joining our team at…"
click at [1072, 755] on button "Send" at bounding box center [1103, 763] width 93 height 37
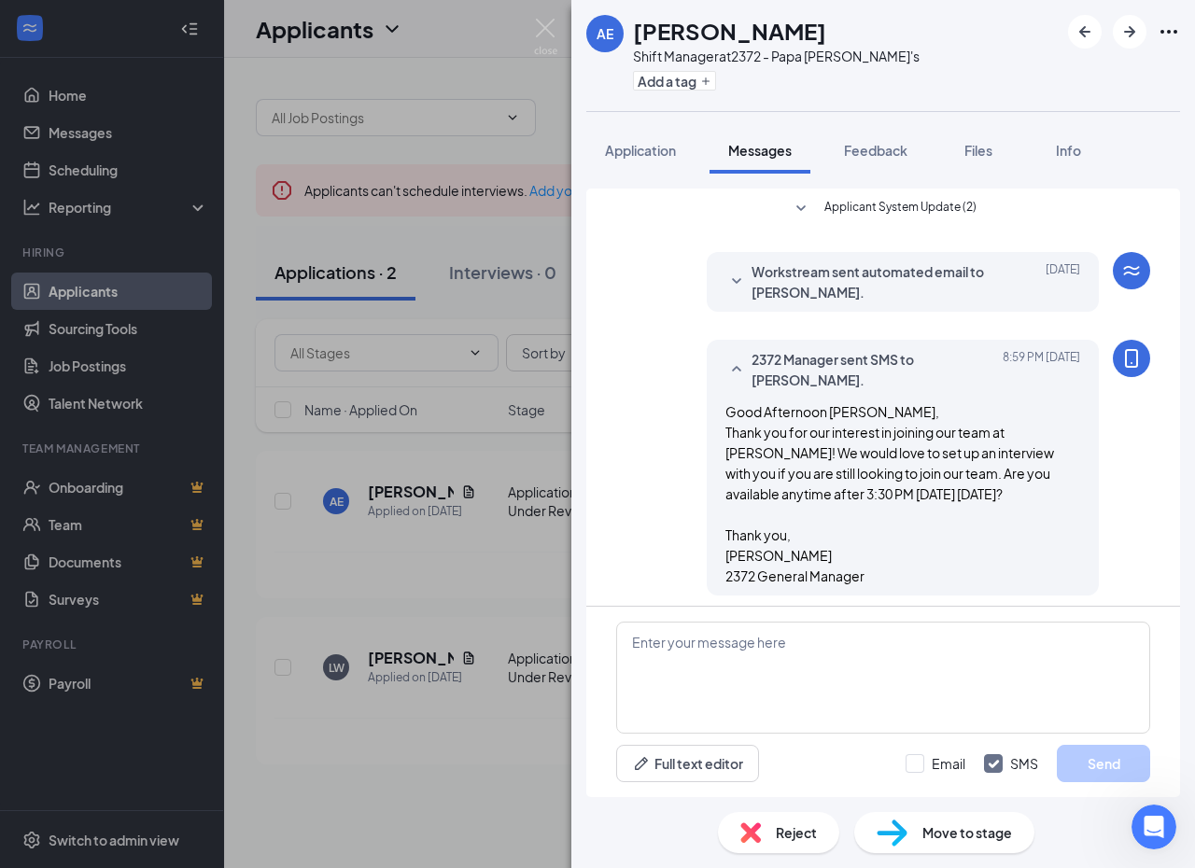
scroll to position [8, 0]
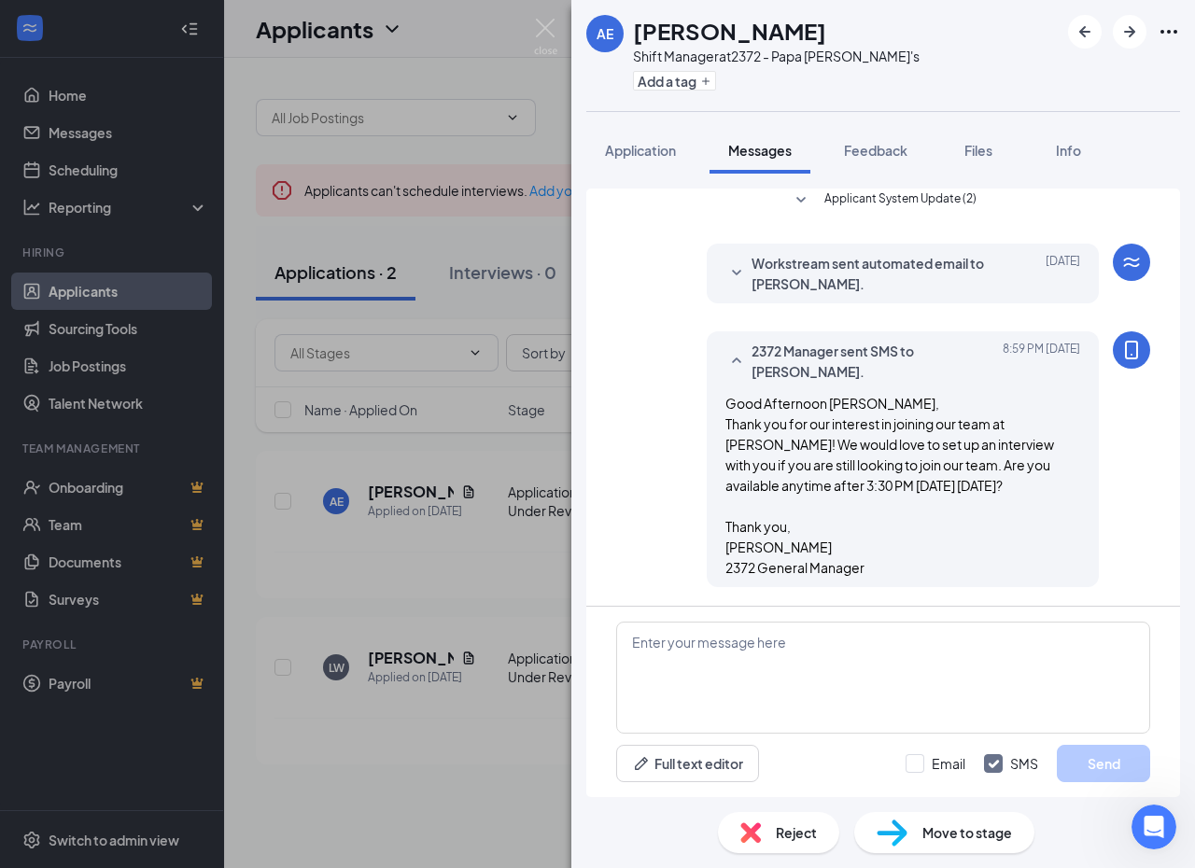
click at [524, 245] on div "AE Asiah Esbensen Shift Manager at 2372 - Papa John's Add a tag Application Mes…" at bounding box center [597, 434] width 1195 height 868
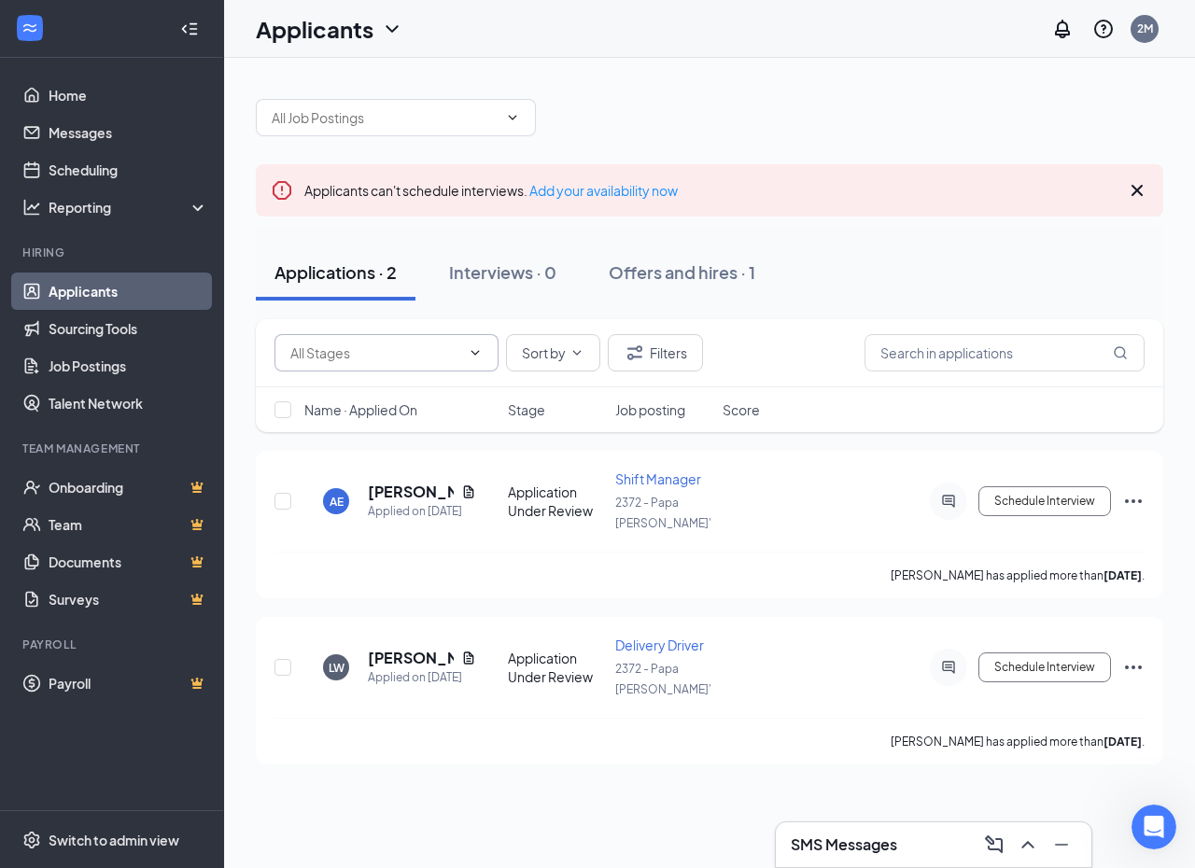
click at [474, 349] on icon "ChevronDown" at bounding box center [475, 352] width 15 height 15
click at [433, 434] on div "Application Under Review (3717)" at bounding box center [402, 441] width 194 height 41
click at [432, 362] on input "Application Under Review (3717)" at bounding box center [365, 353] width 151 height 21
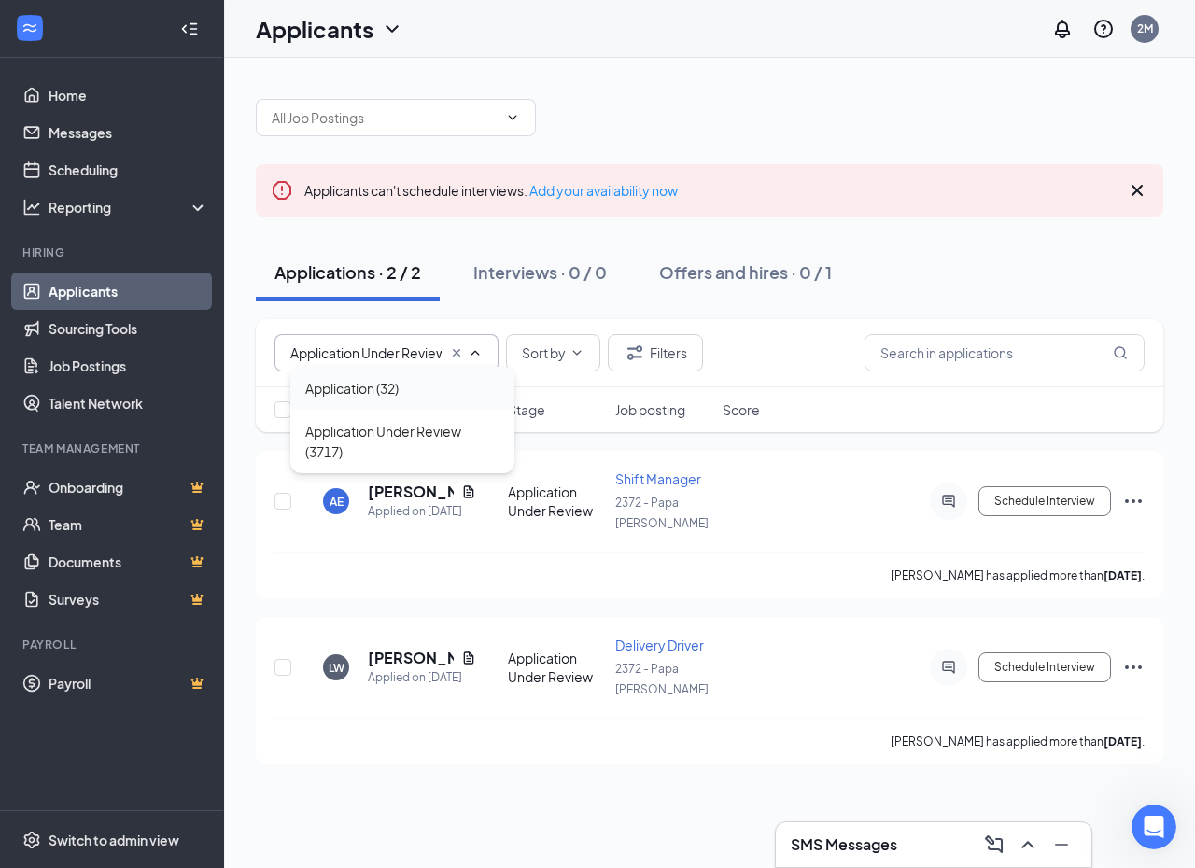
click at [432, 390] on div "Application (32)" at bounding box center [402, 388] width 194 height 21
type input "Application (32)"
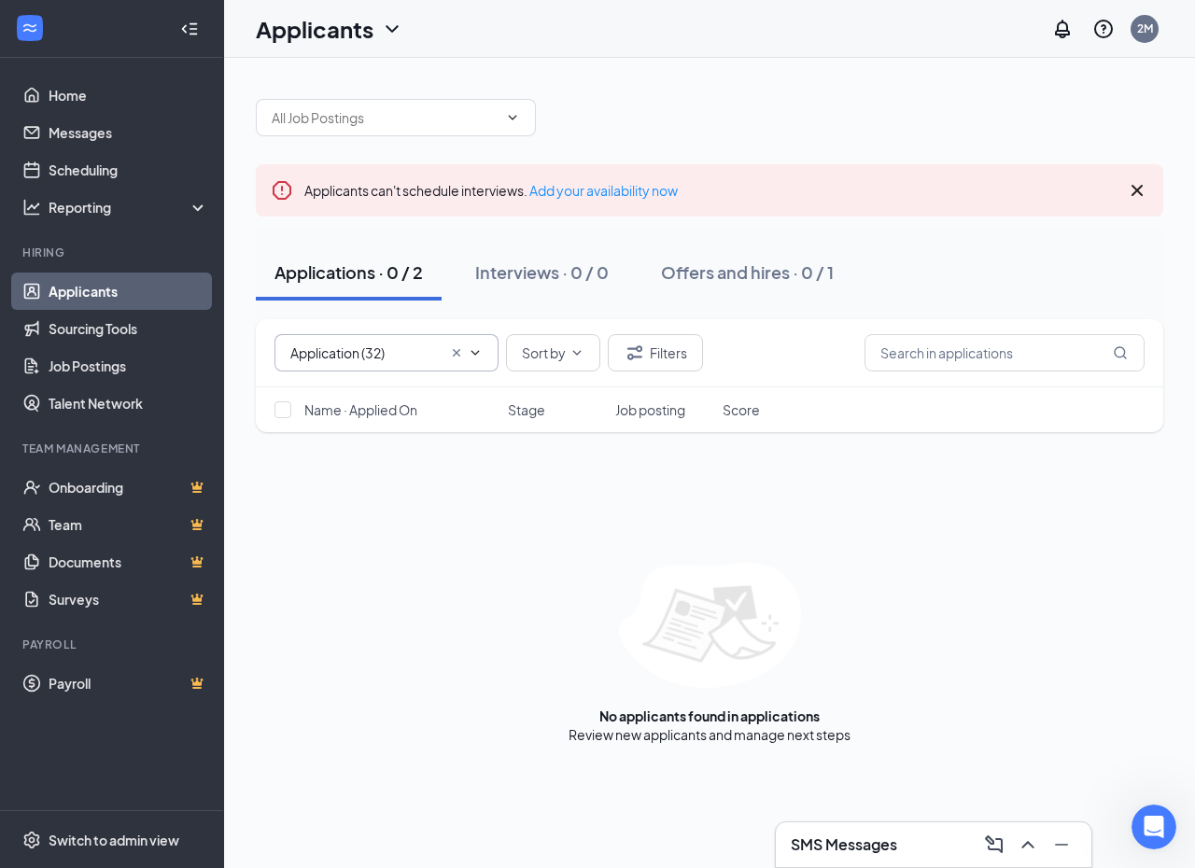
click at [469, 360] on span "Application (32) Application (32) Application Under Review (3717)" at bounding box center [386, 352] width 224 height 37
click at [457, 354] on icon "Cross" at bounding box center [456, 352] width 7 height 7
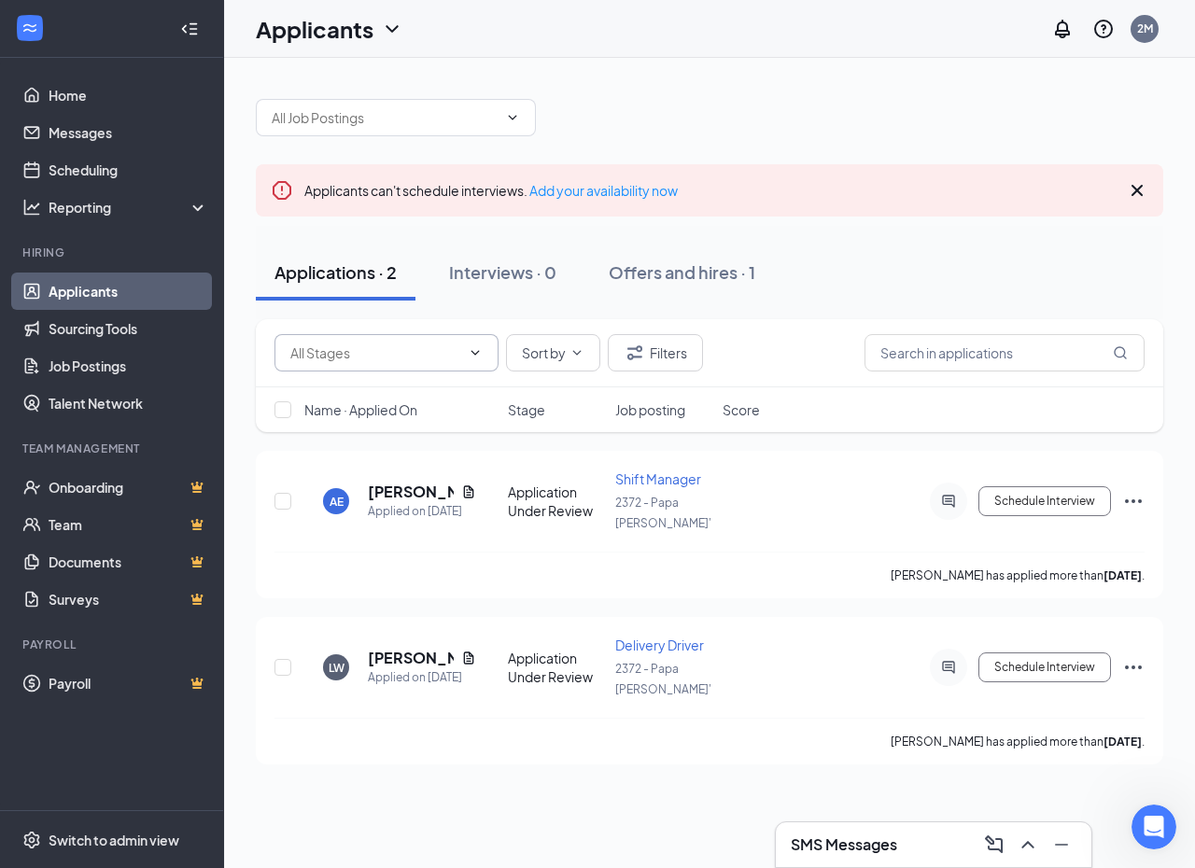
click at [647, 414] on span "Job posting" at bounding box center [650, 409] width 70 height 19
click at [403, 414] on span "Name · Applied On" at bounding box center [360, 409] width 113 height 19
click at [95, 384] on link "Job Postings" at bounding box center [129, 365] width 160 height 37
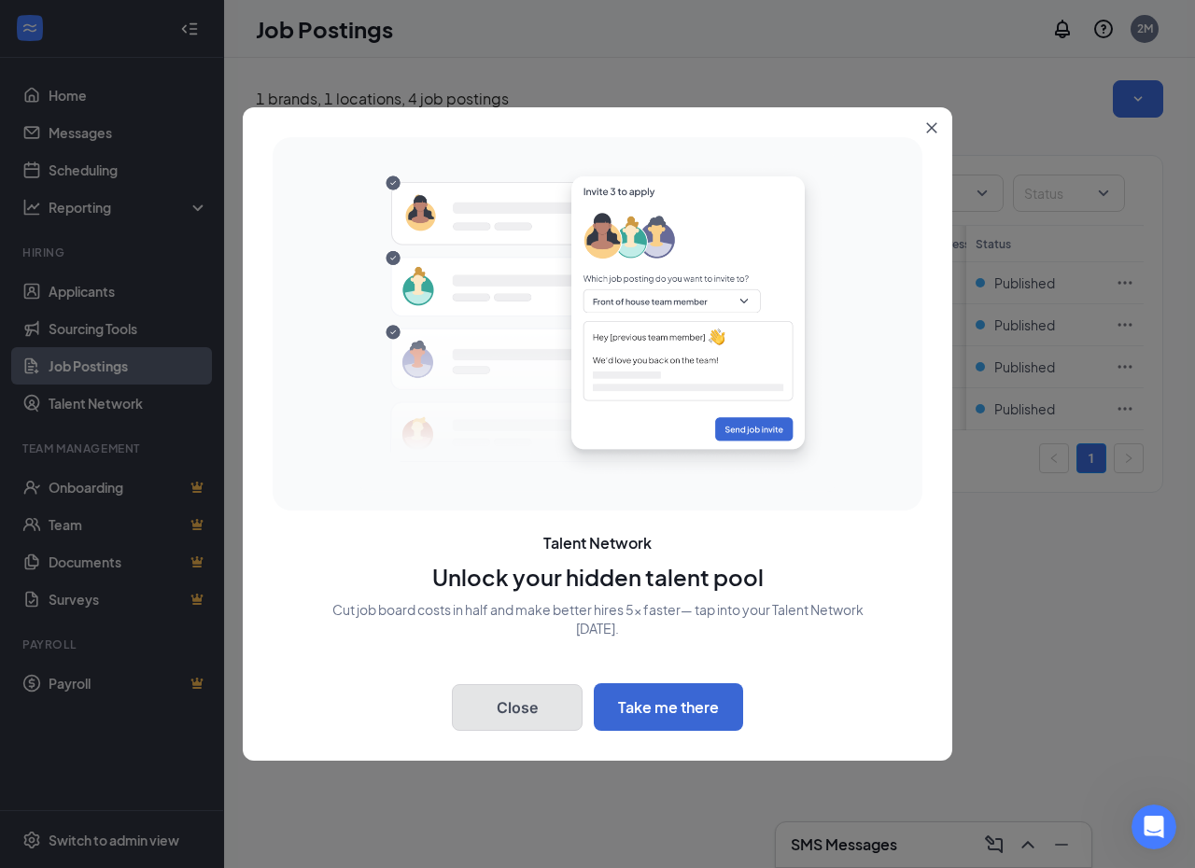
click at [544, 693] on button "Close" at bounding box center [517, 707] width 131 height 47
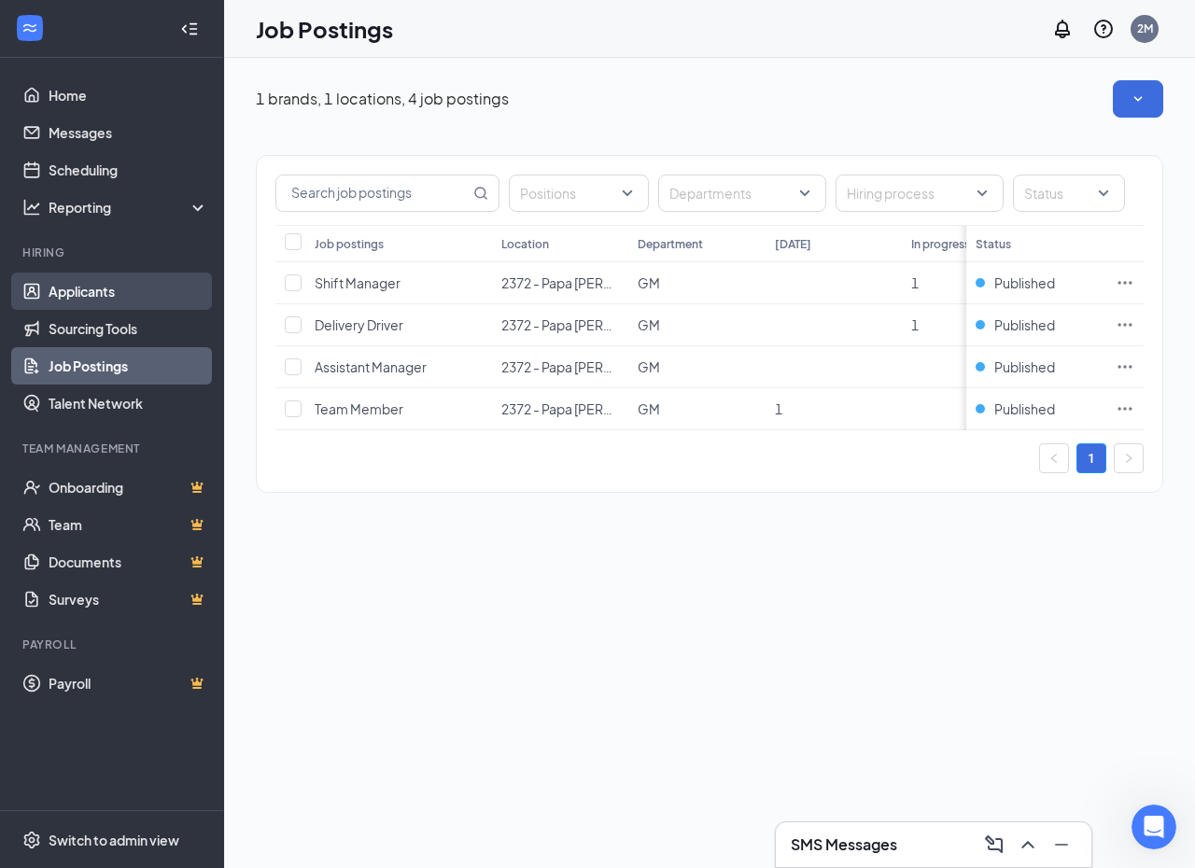
click at [110, 307] on link "Applicants" at bounding box center [129, 291] width 160 height 37
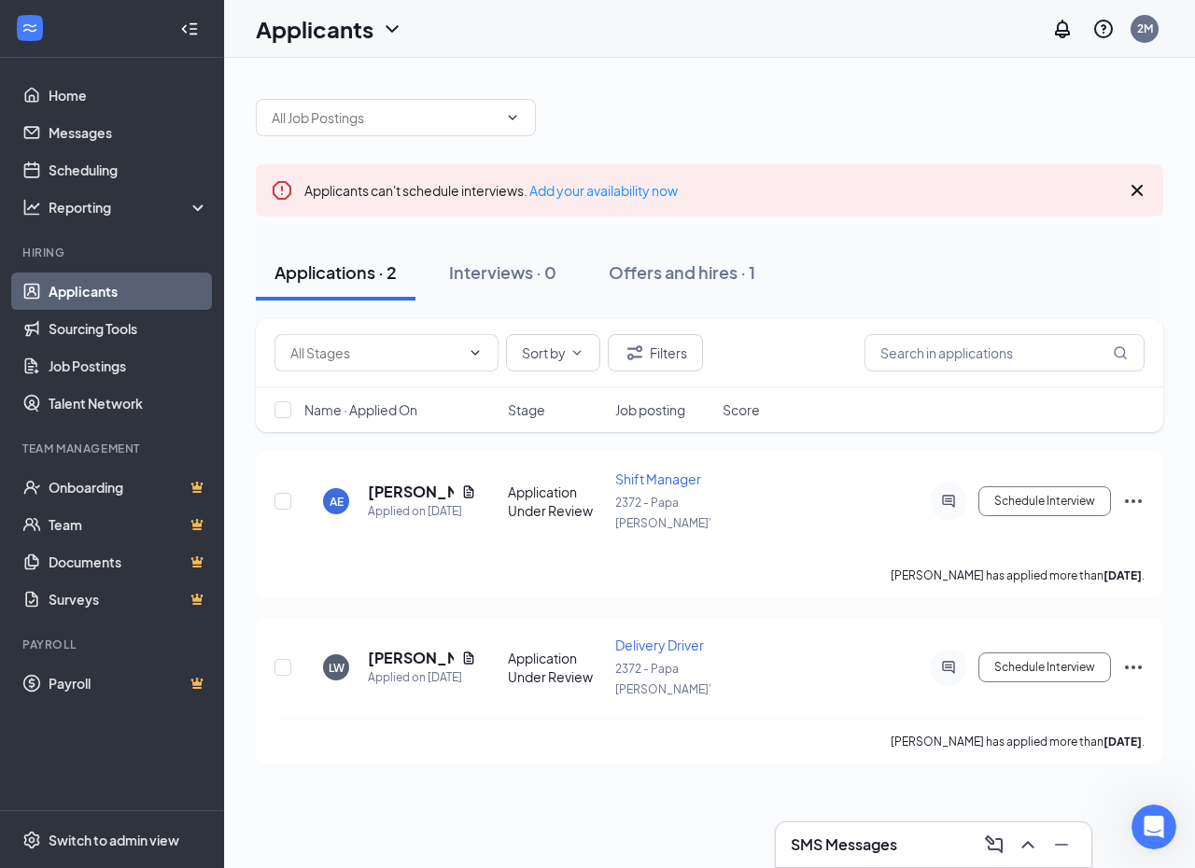
click at [931, 849] on div "SMS Messages" at bounding box center [934, 845] width 286 height 30
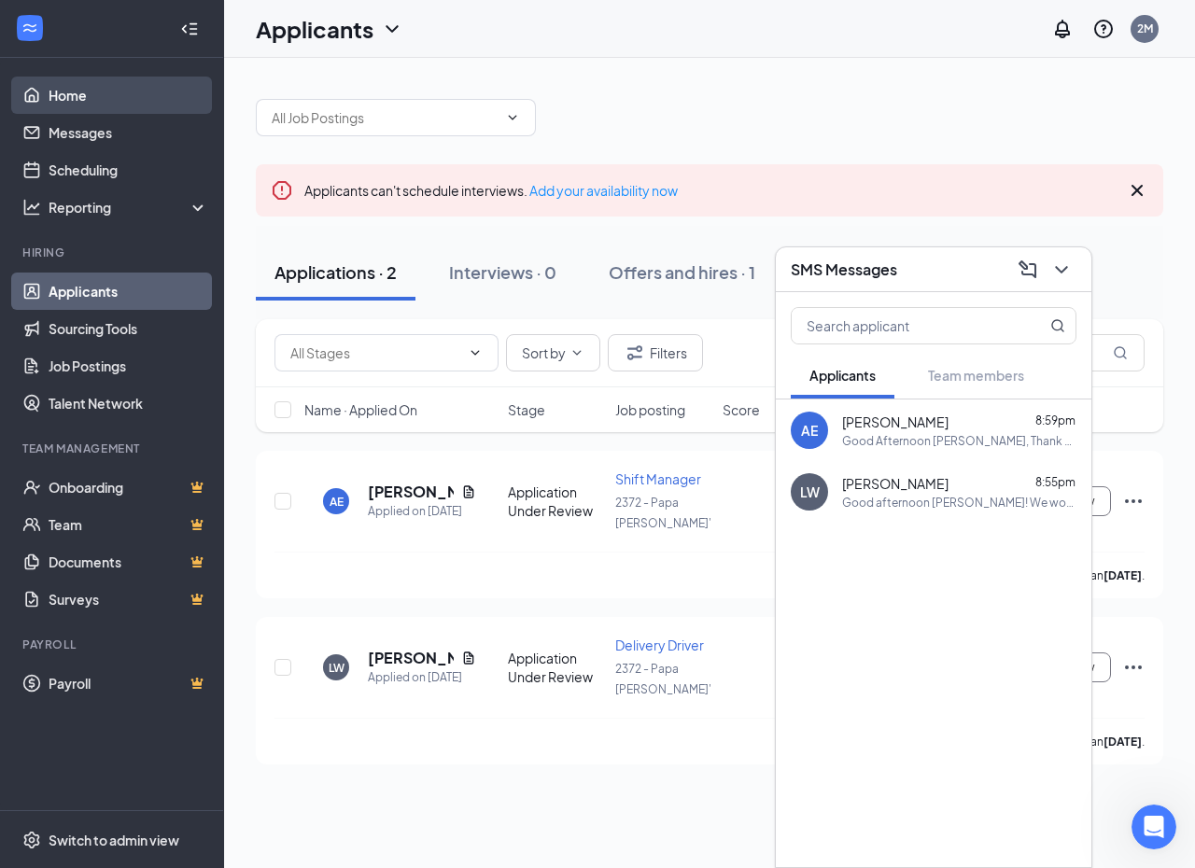
click at [99, 104] on link "Home" at bounding box center [129, 95] width 160 height 37
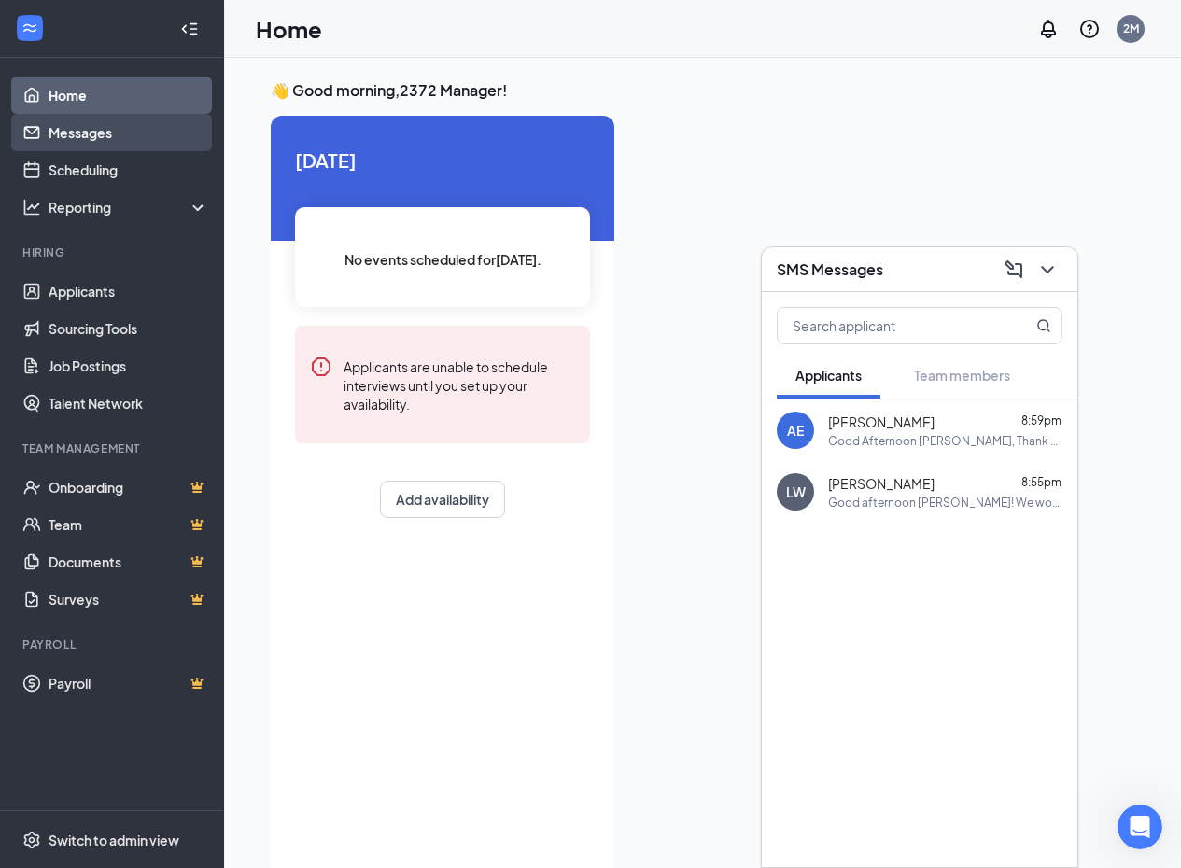
click at [126, 142] on link "Messages" at bounding box center [129, 132] width 160 height 37
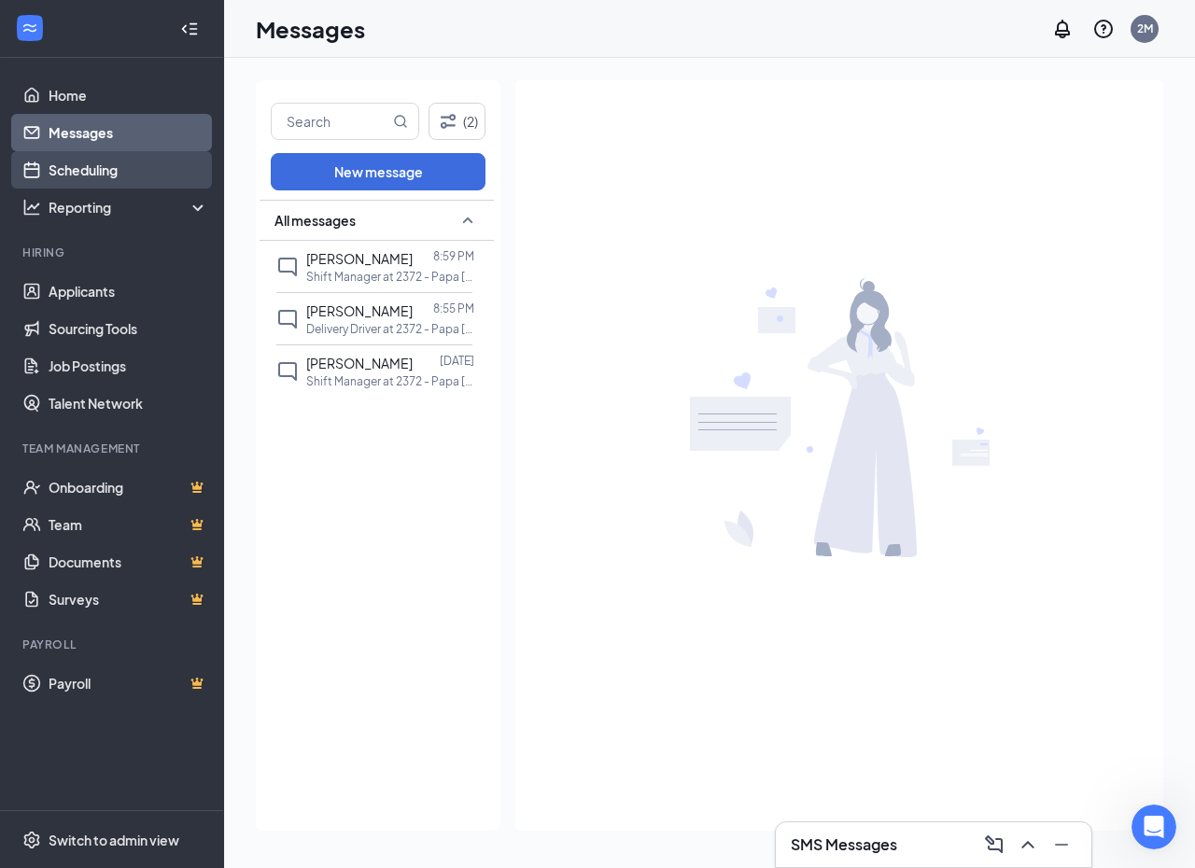
click at [117, 174] on link "Scheduling" at bounding box center [129, 169] width 160 height 37
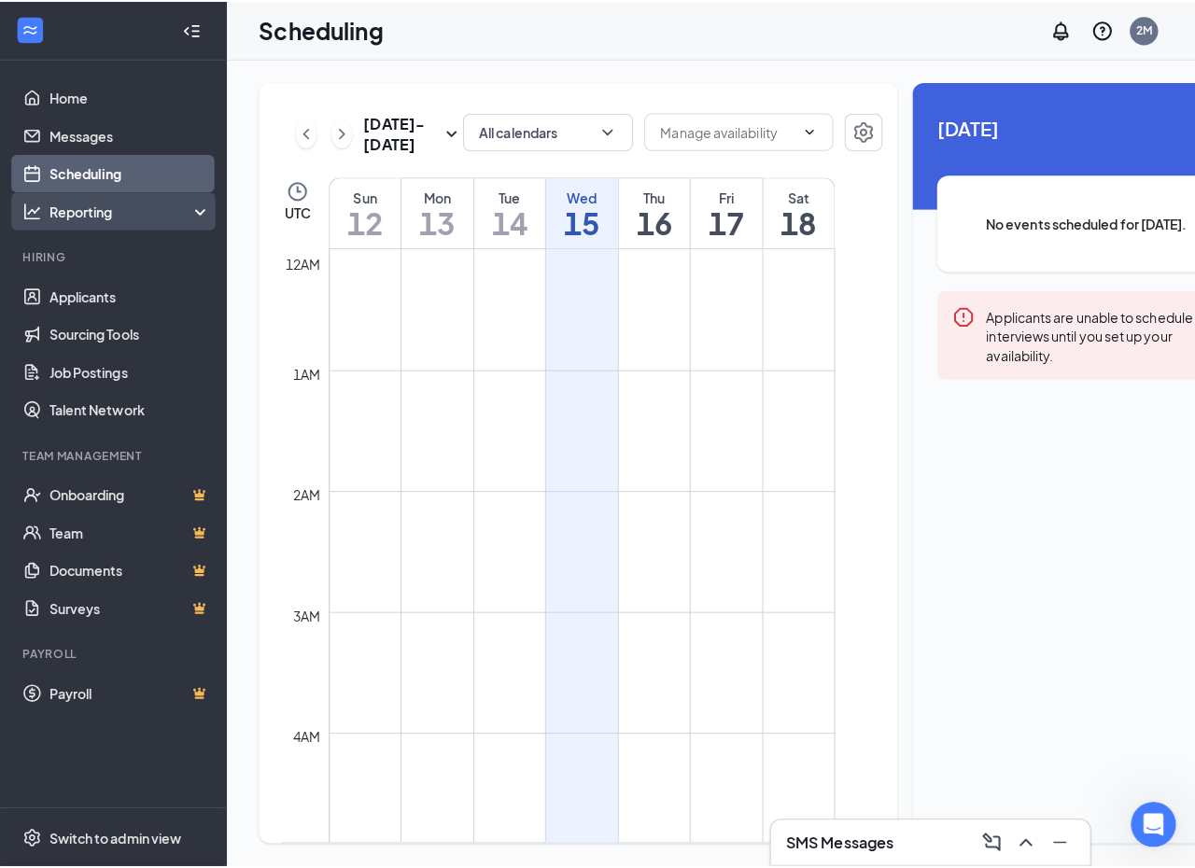
scroll to position [917, 0]
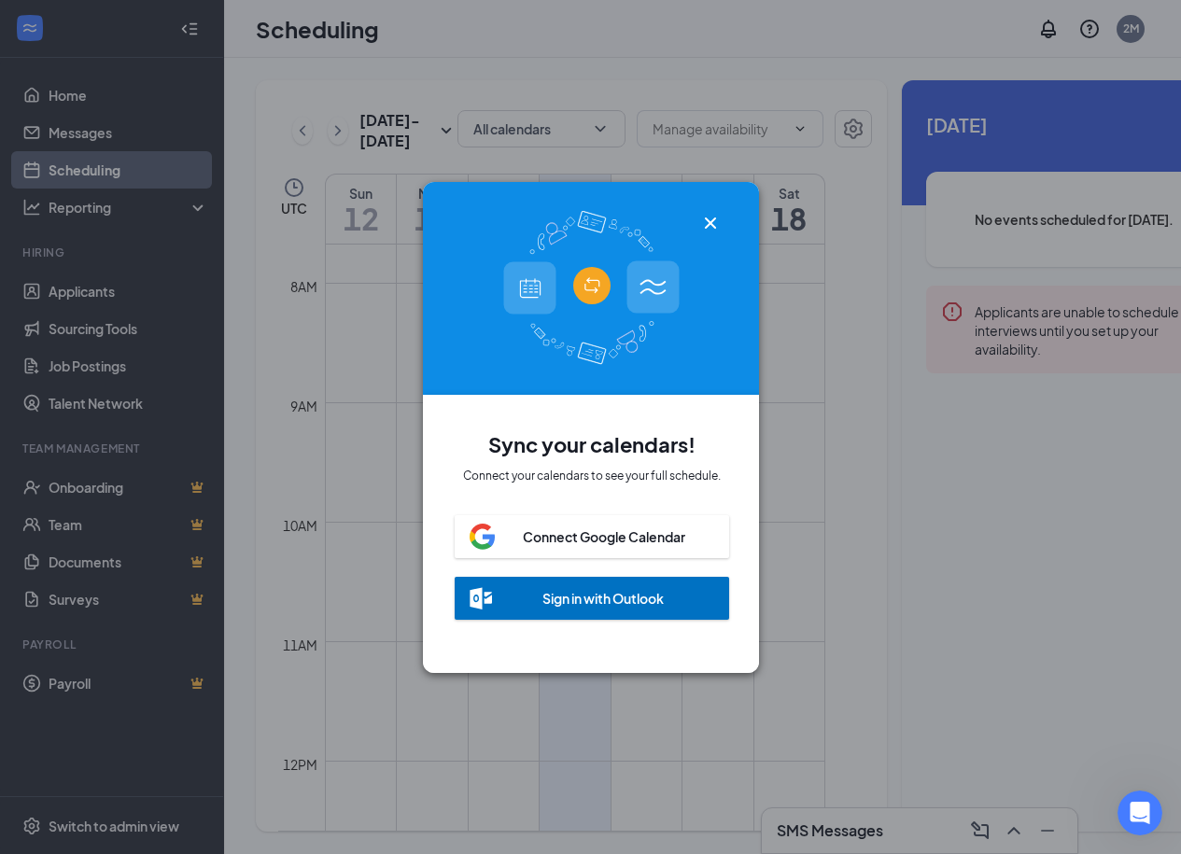
click at [719, 212] on icon "Cross" at bounding box center [710, 223] width 22 height 22
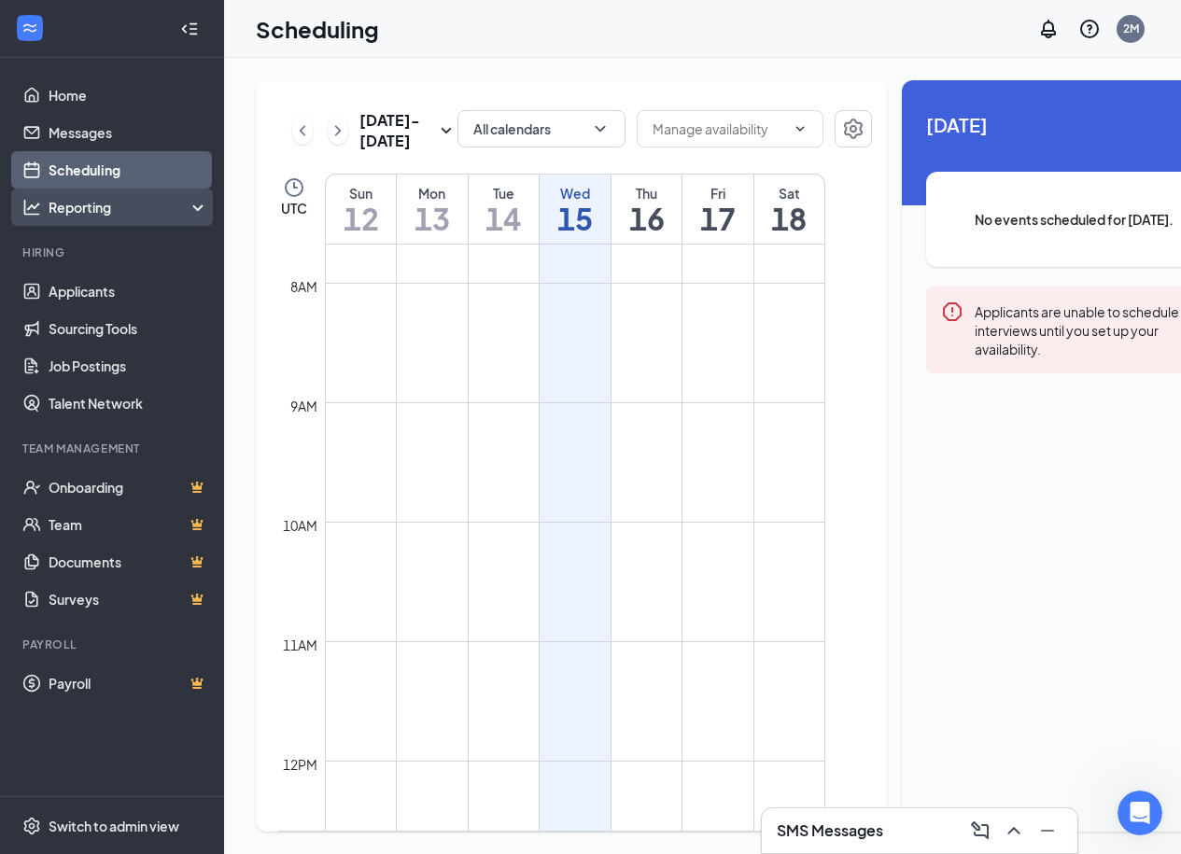
click at [187, 208] on div "Reporting" at bounding box center [129, 207] width 161 height 19
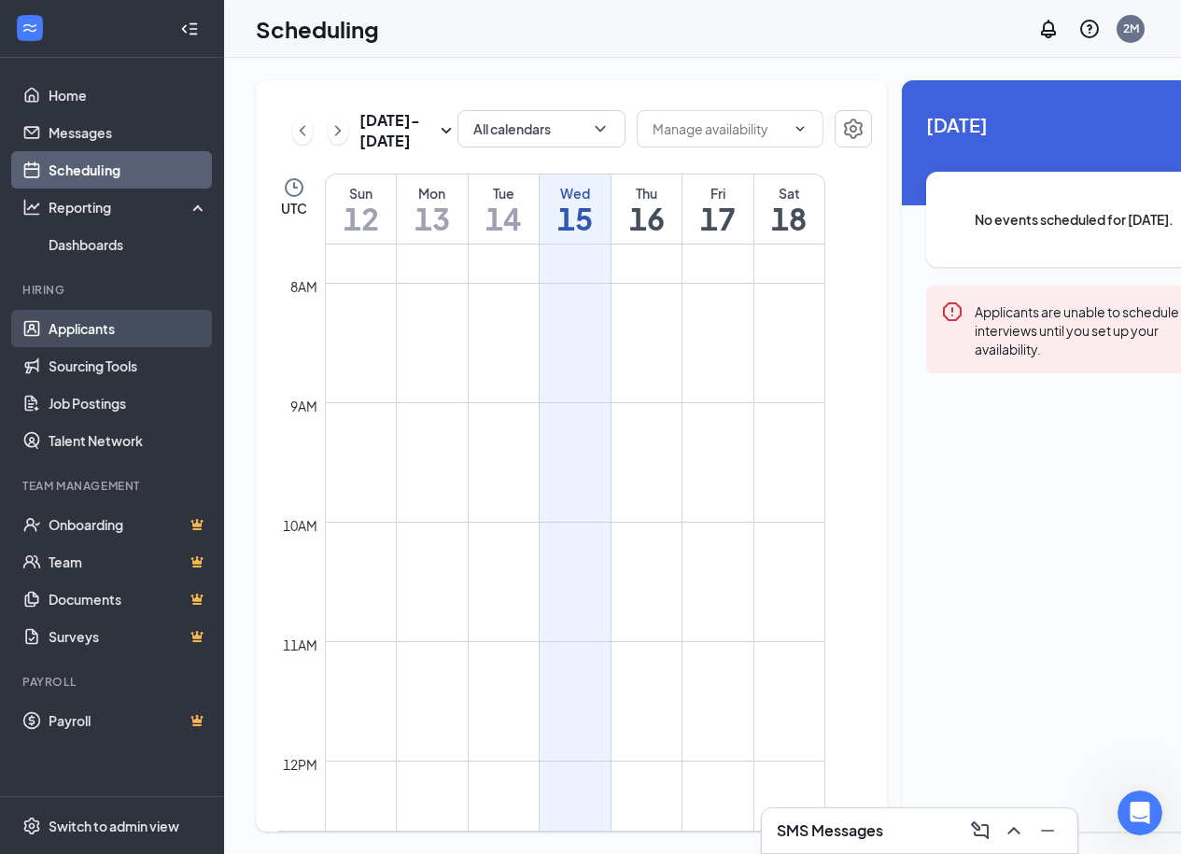
click at [96, 322] on link "Applicants" at bounding box center [129, 328] width 160 height 37
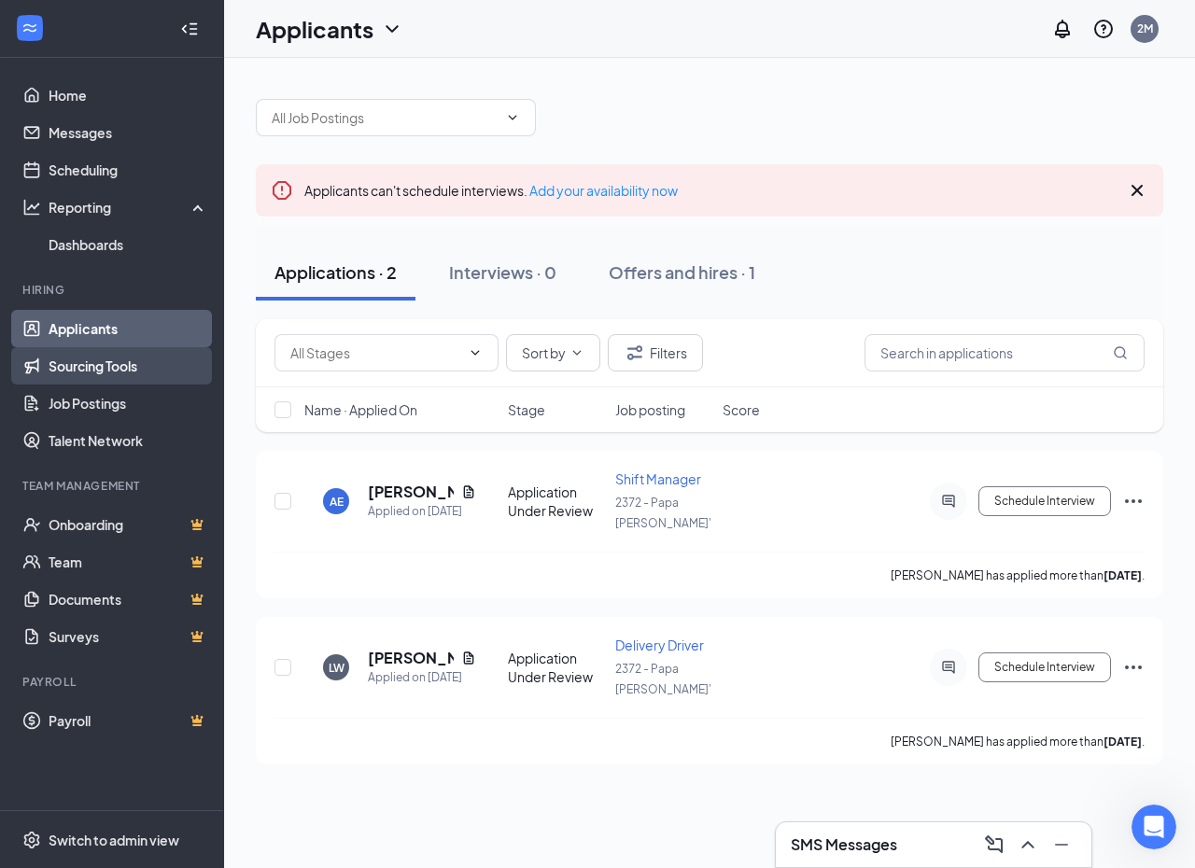
click at [141, 373] on link "Sourcing Tools" at bounding box center [129, 365] width 160 height 37
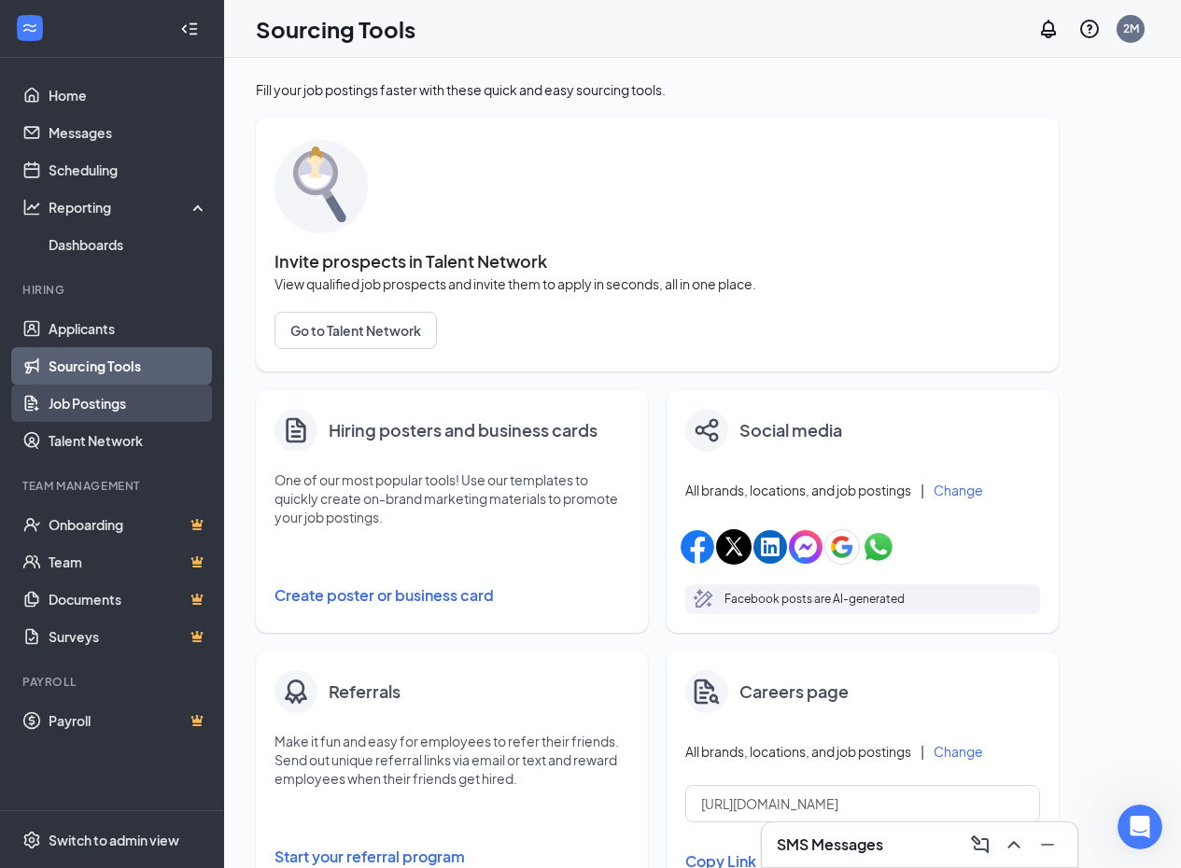
click at [137, 393] on link "Job Postings" at bounding box center [129, 403] width 160 height 37
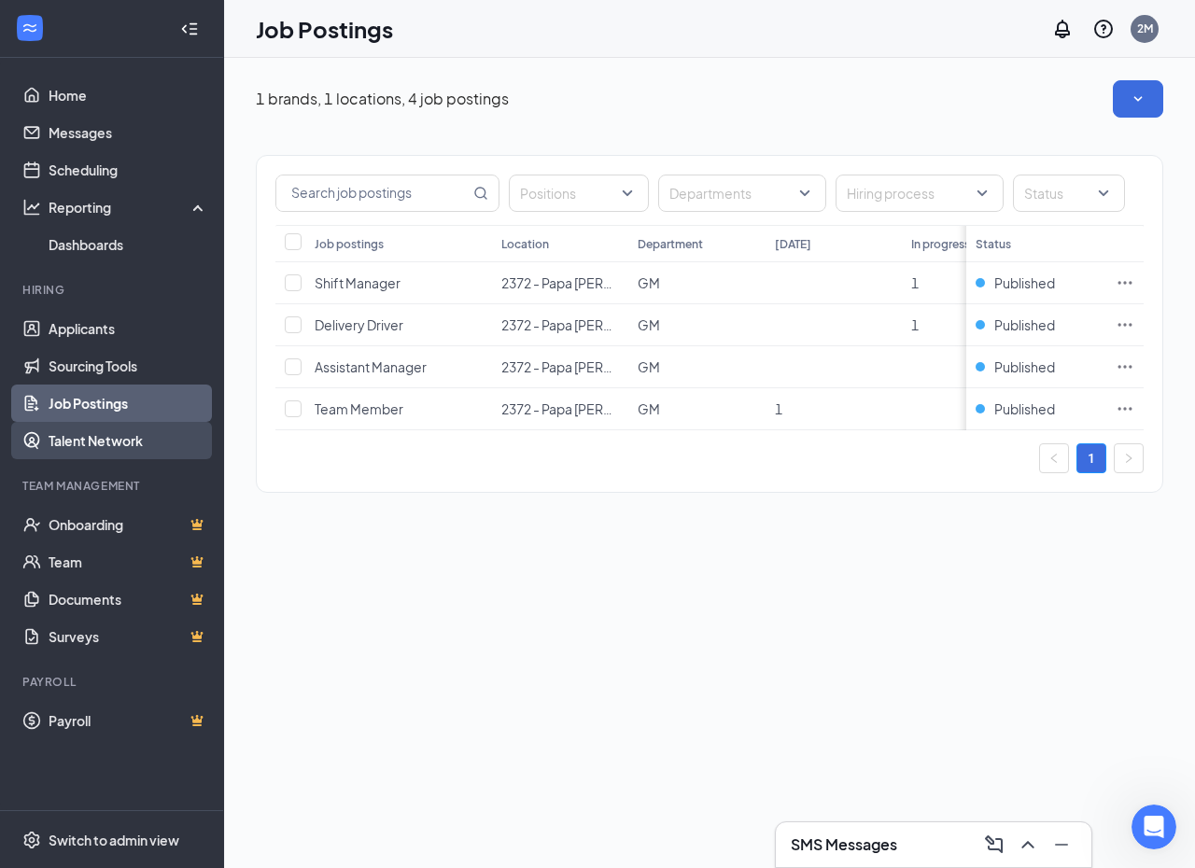
click at [121, 440] on link "Talent Network" at bounding box center [129, 440] width 160 height 37
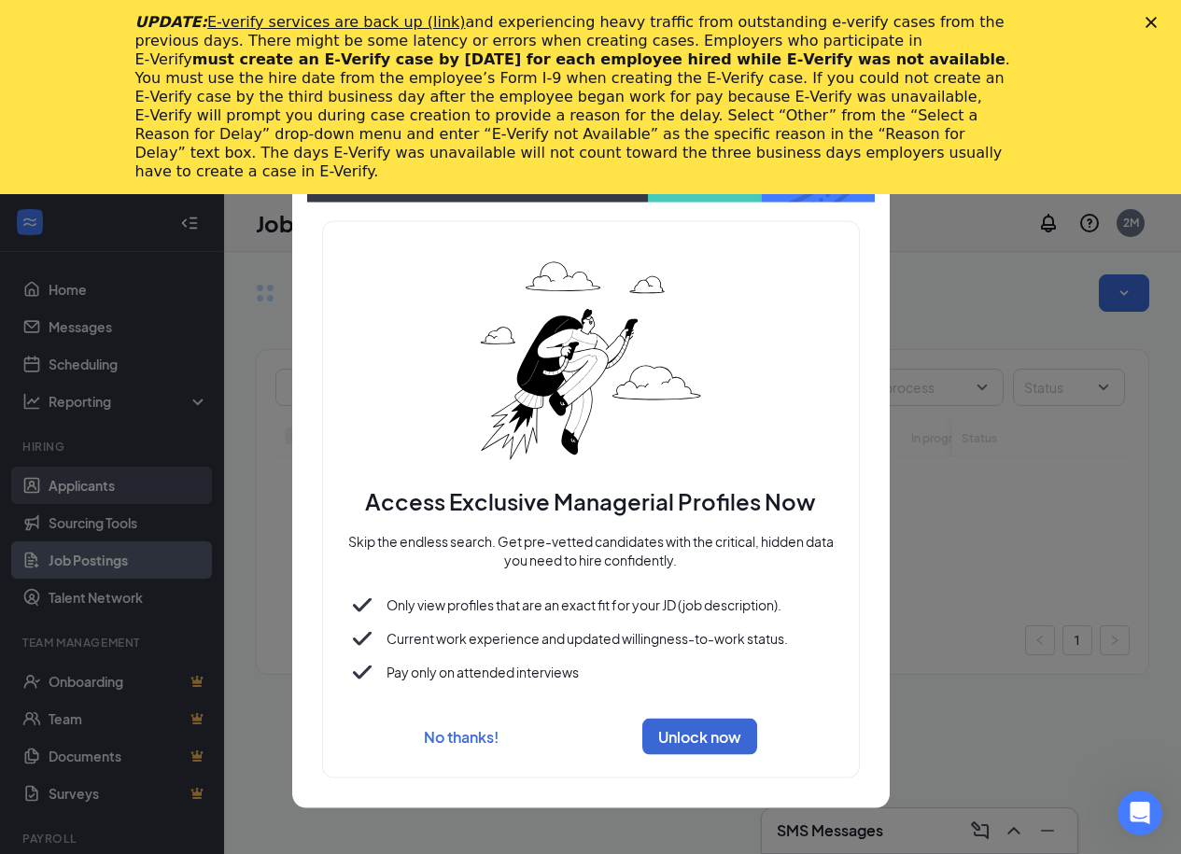
click at [113, 480] on div at bounding box center [590, 427] width 1181 height 854
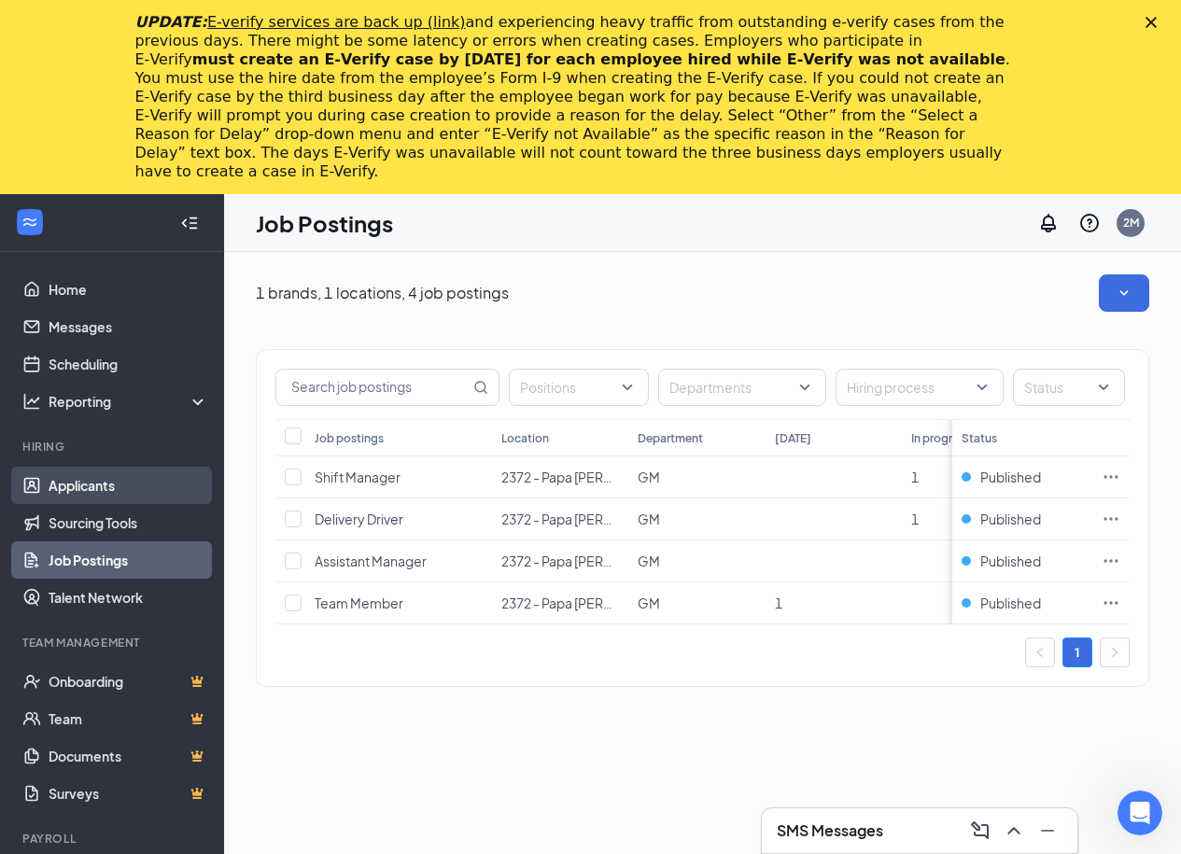
click at [113, 480] on link "Applicants" at bounding box center [129, 485] width 160 height 37
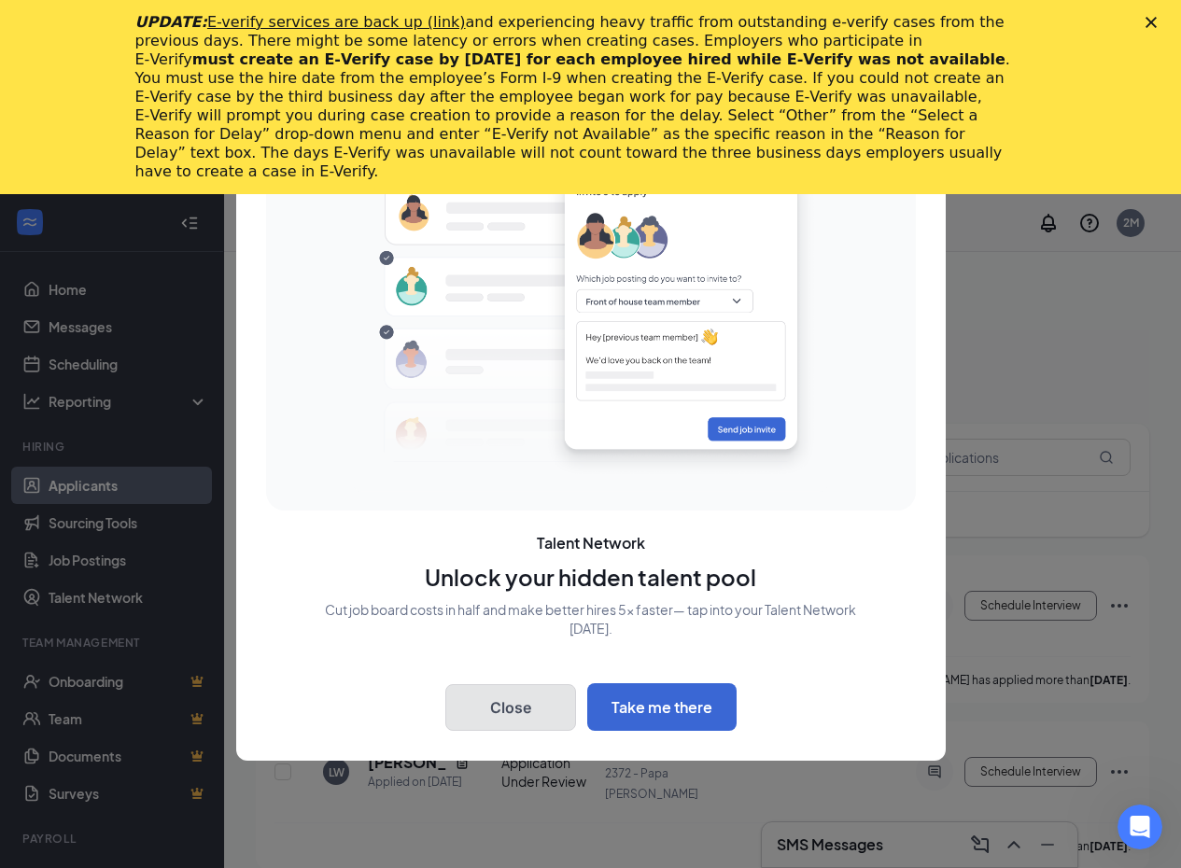
click at [490, 724] on button "Close" at bounding box center [510, 707] width 131 height 47
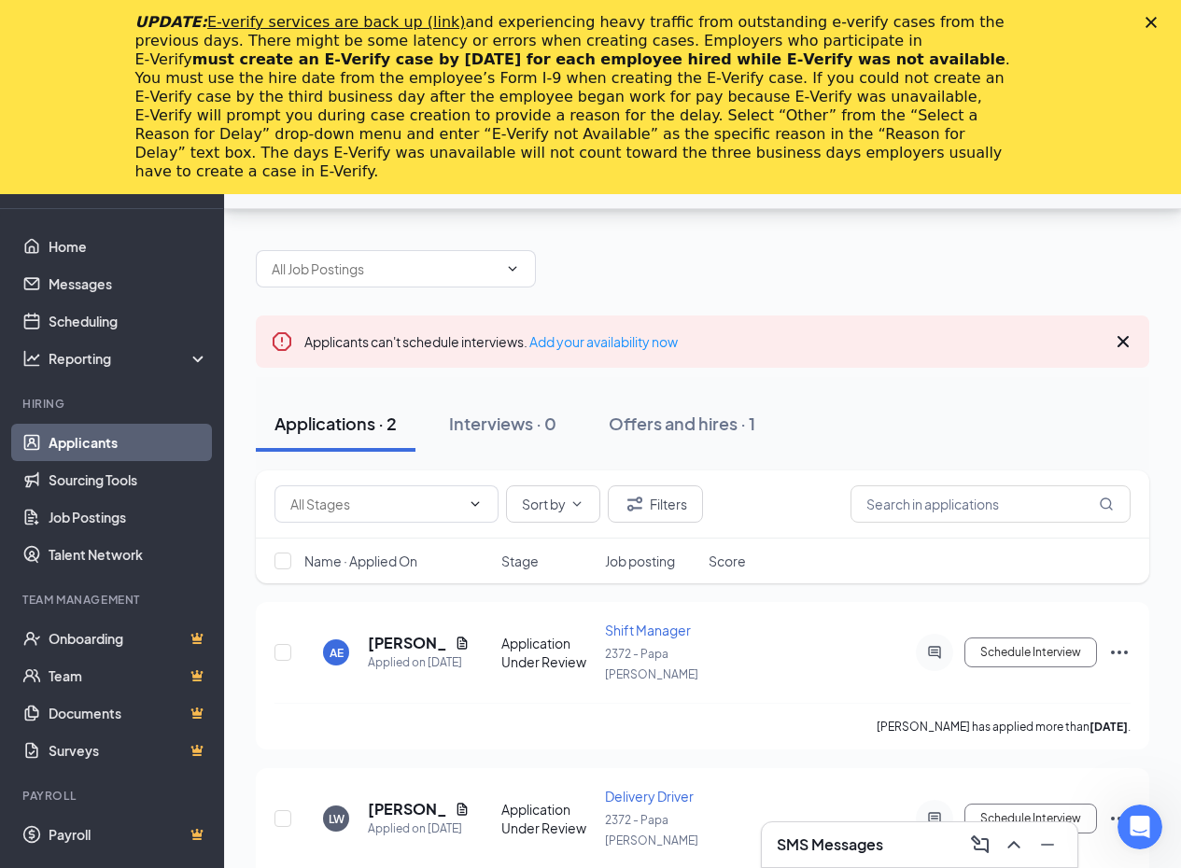
scroll to position [194, 0]
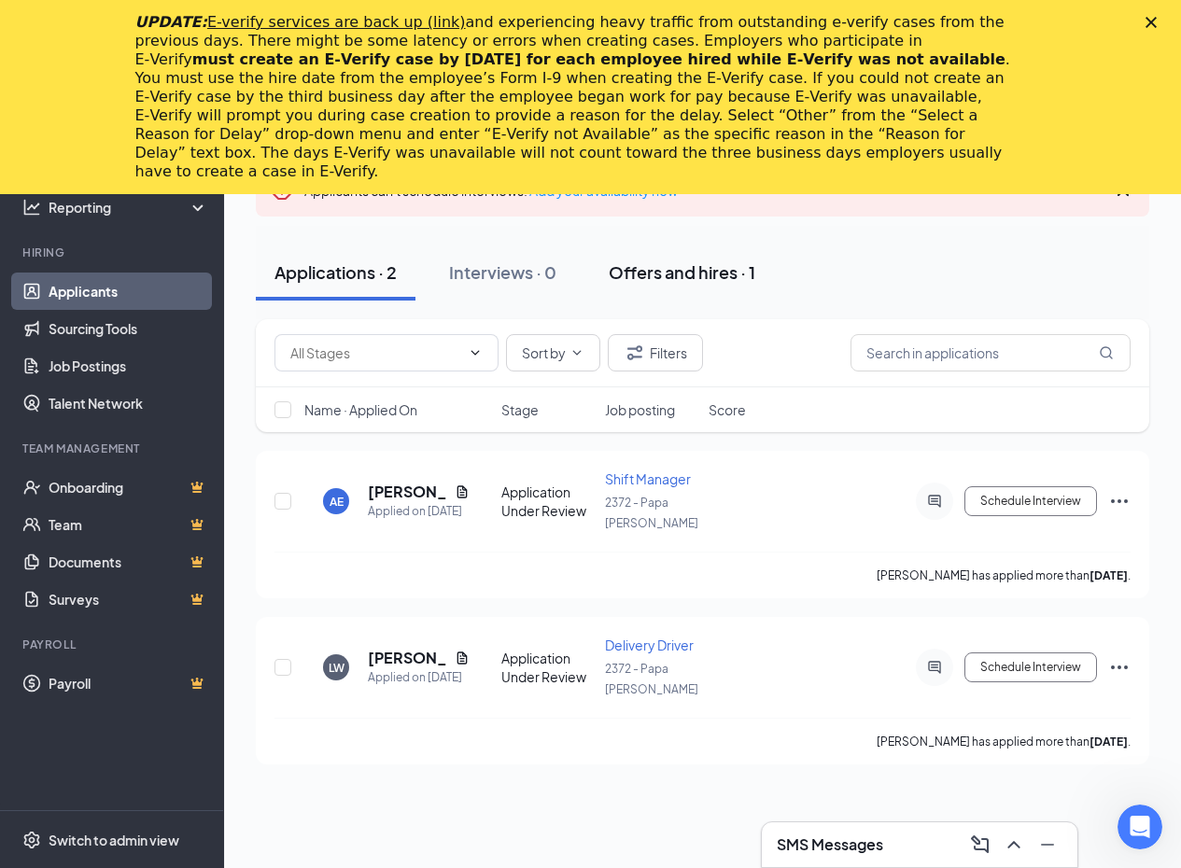
click at [707, 290] on button "Offers and hires · 1" at bounding box center [682, 273] width 184 height 56
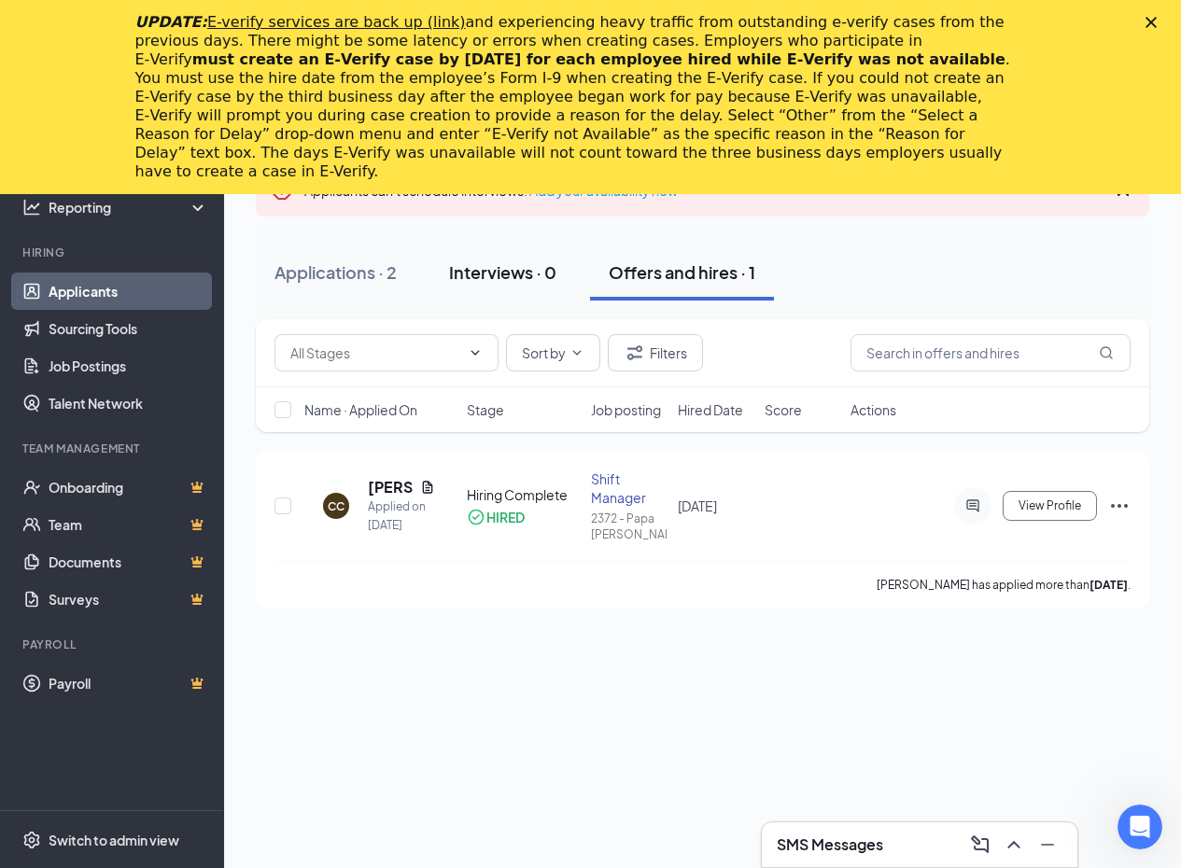
click at [475, 278] on div "Interviews · 0" at bounding box center [502, 271] width 107 height 23
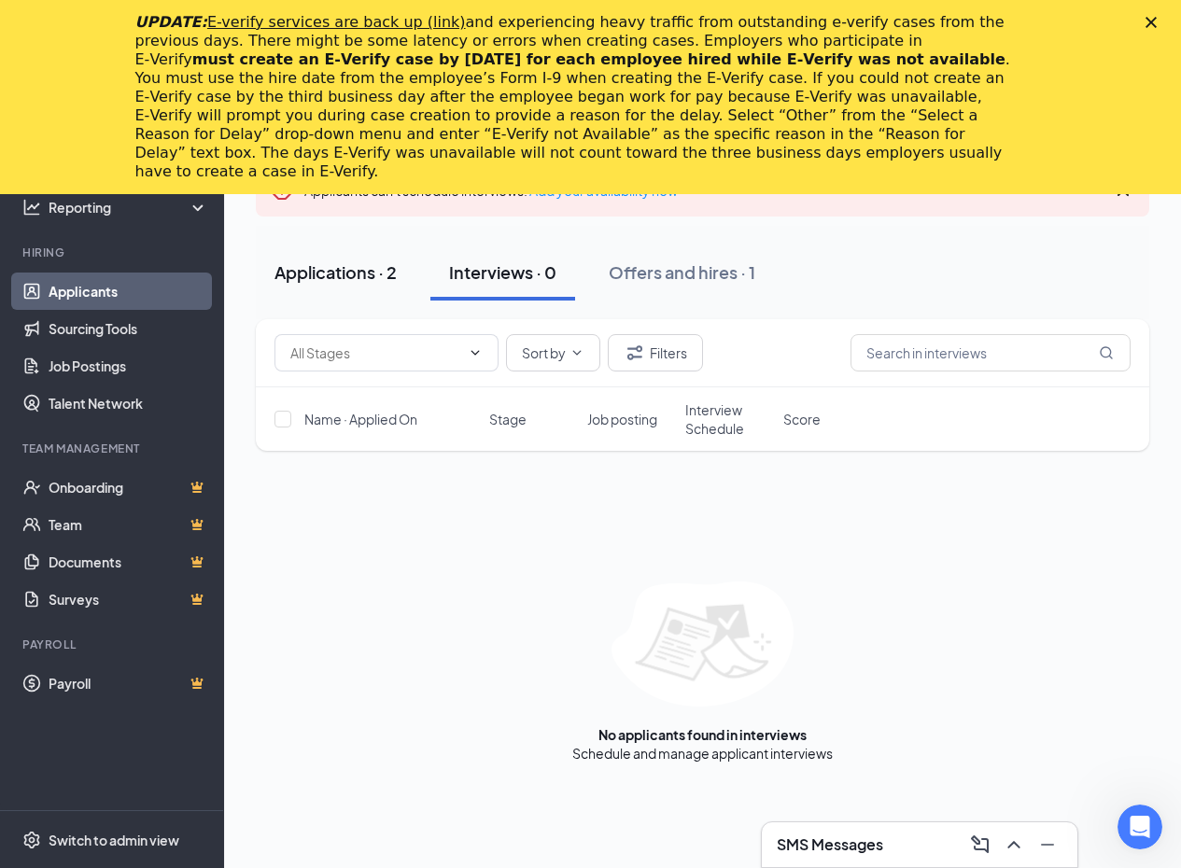
click at [292, 278] on div "Applications · 2" at bounding box center [335, 271] width 122 height 23
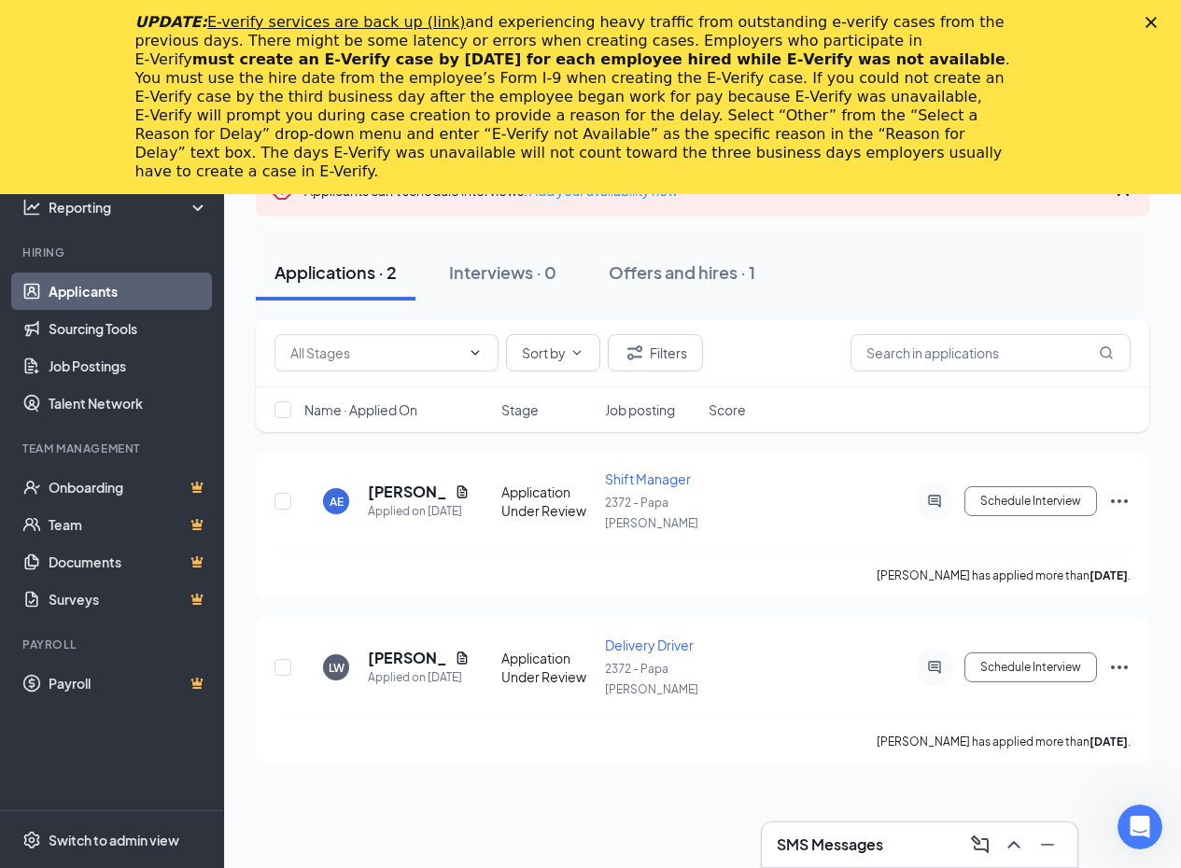
click at [844, 827] on div "SMS Messages" at bounding box center [919, 844] width 315 height 45
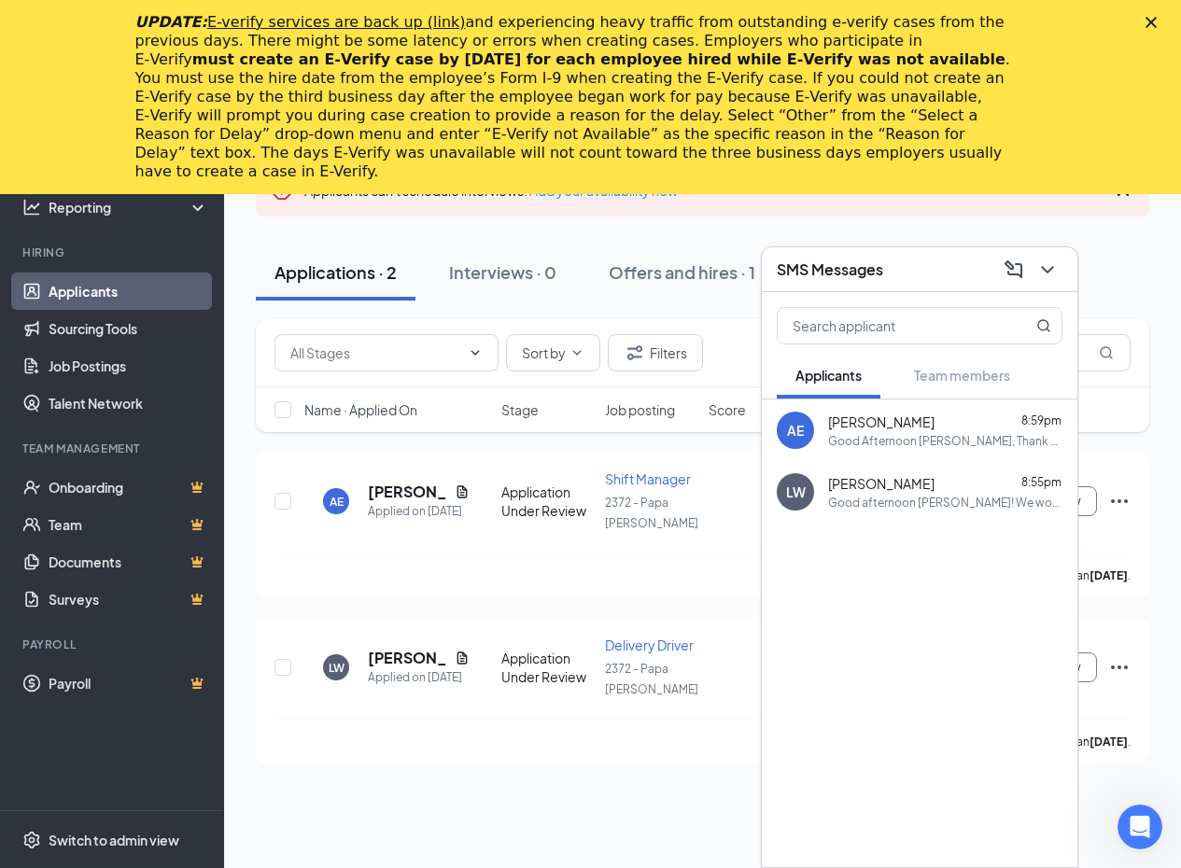
click at [834, 441] on div "Good Afternoon [PERSON_NAME], Thank you for our interest in joining our team at…" at bounding box center [945, 441] width 234 height 16
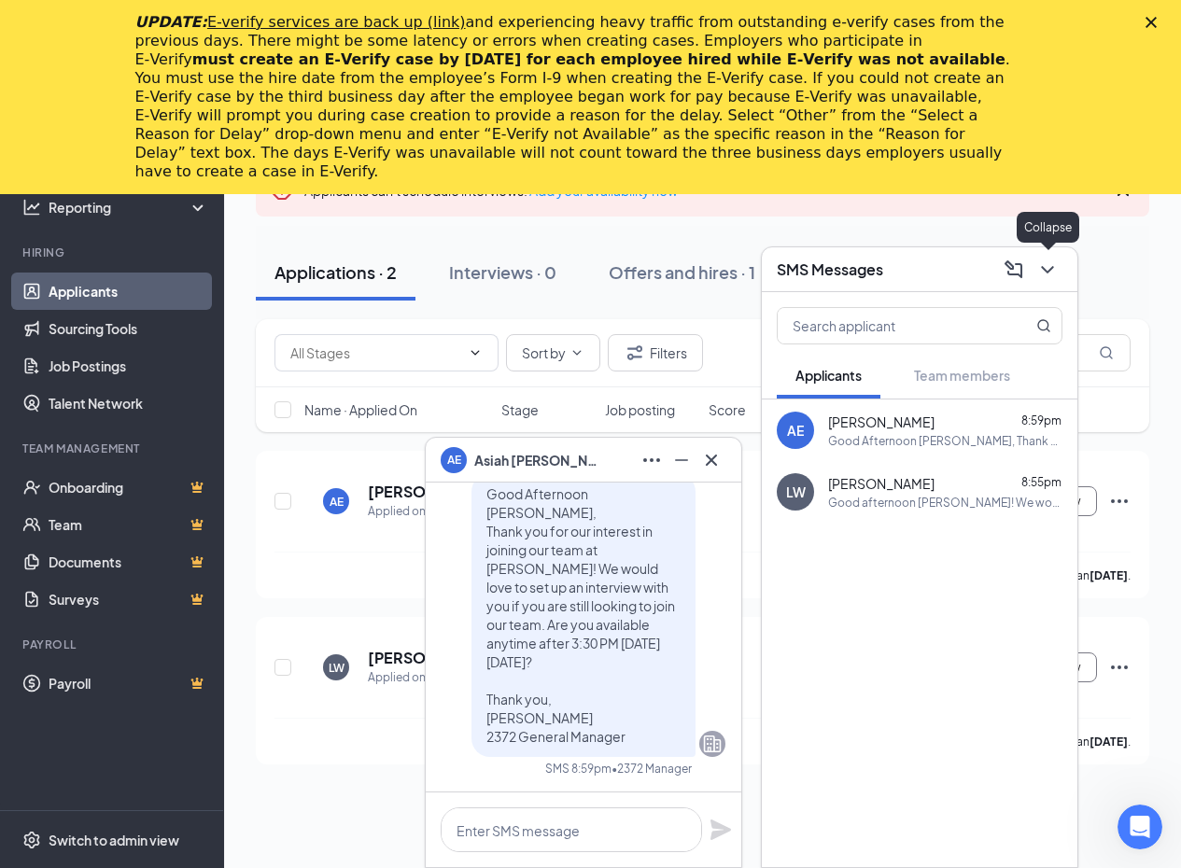
click at [1044, 270] on icon "ChevronDown" at bounding box center [1047, 269] width 12 height 7
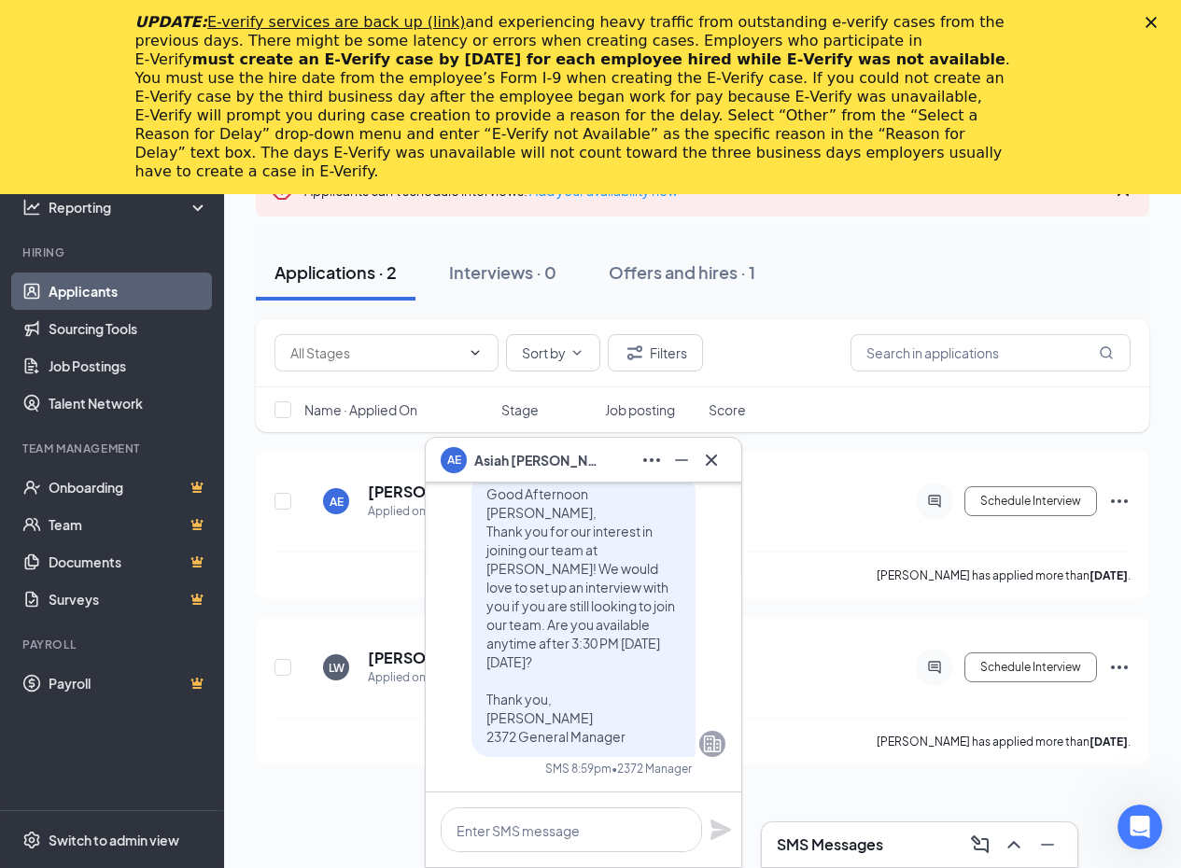
click at [816, 837] on h3 "SMS Messages" at bounding box center [830, 844] width 106 height 21
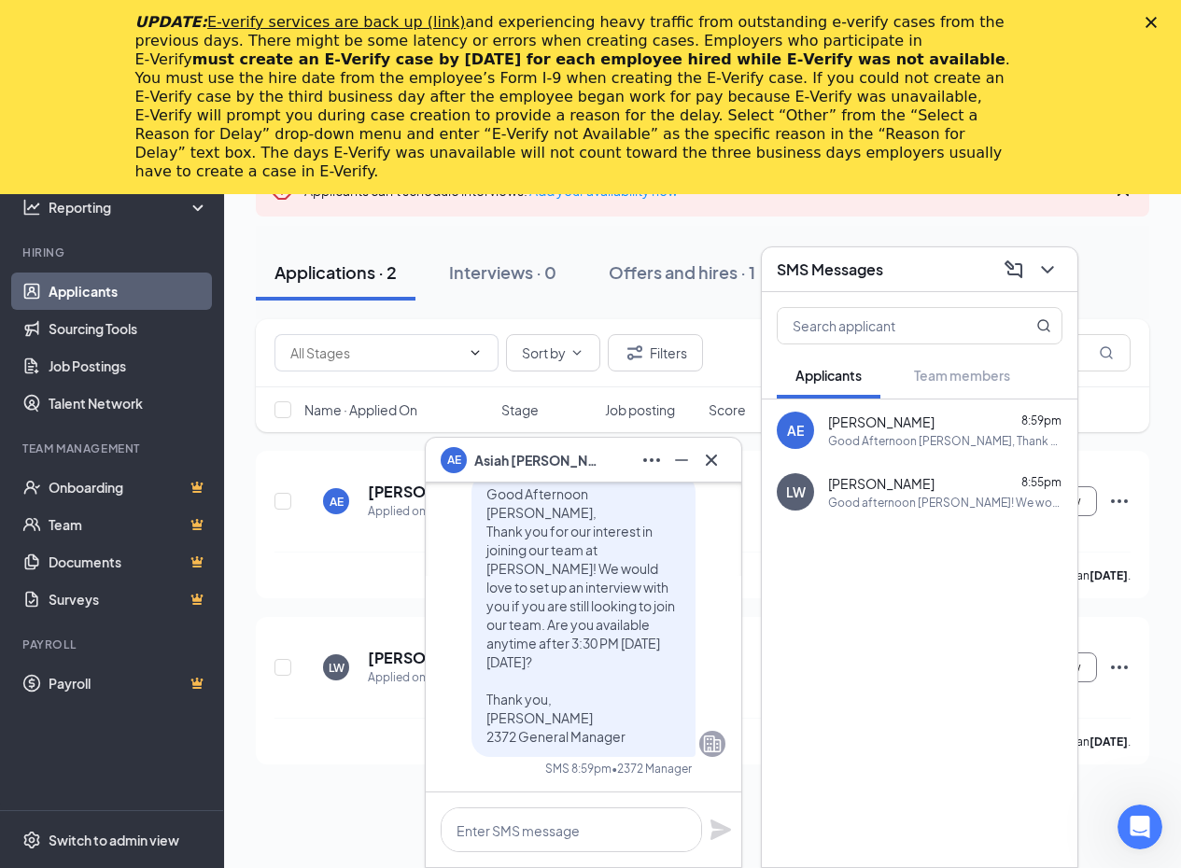
click at [878, 429] on span "[PERSON_NAME]" at bounding box center [881, 422] width 106 height 19
click at [852, 483] on span "[PERSON_NAME]" at bounding box center [881, 483] width 106 height 19
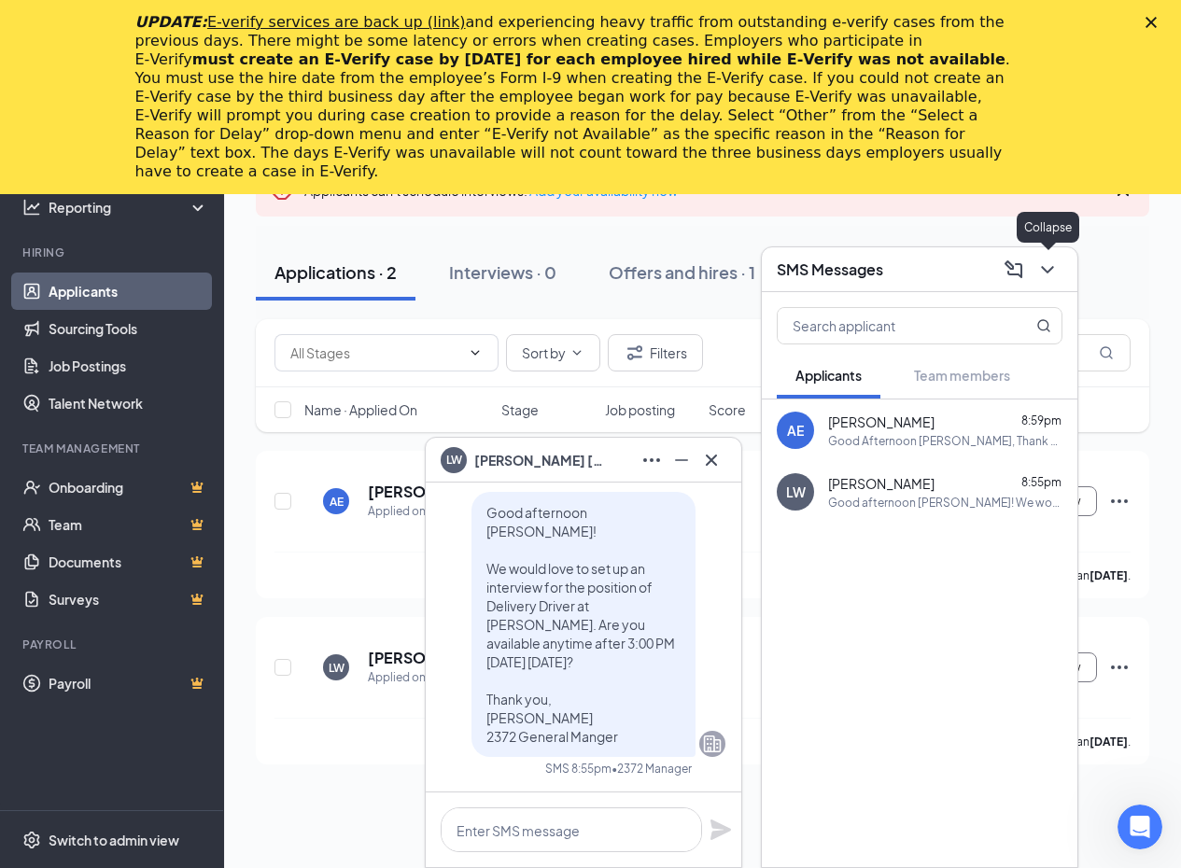
click at [1050, 283] on button at bounding box center [1047, 270] width 30 height 30
